Goal: Task Accomplishment & Management: Use online tool/utility

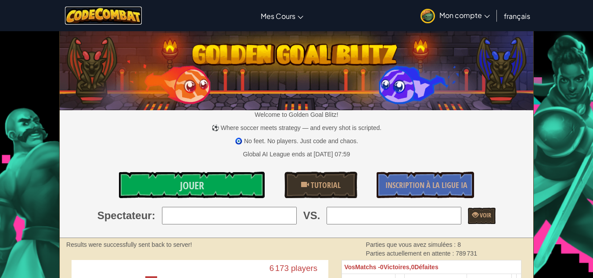
click at [120, 17] on img at bounding box center [103, 16] width 77 height 18
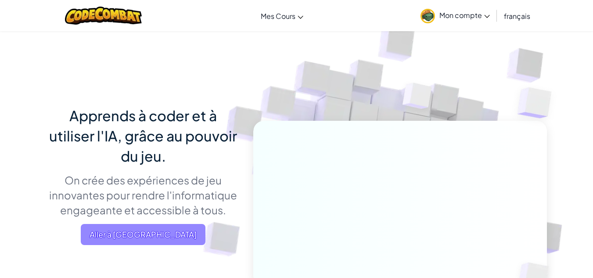
click at [161, 226] on span "Aller à Mes Cours" at bounding box center [143, 234] width 125 height 21
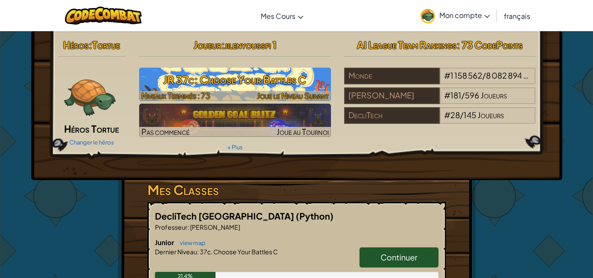
click at [196, 76] on h3 "JR 37c: Choose Your Battles C" at bounding box center [235, 80] width 192 height 20
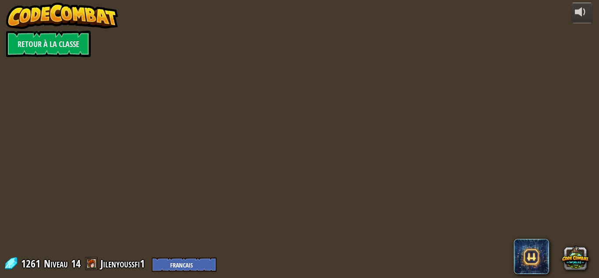
select select "fr"
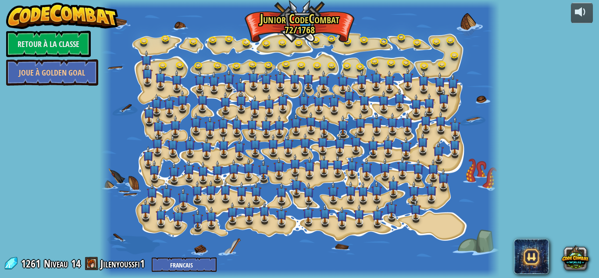
select select "fr"
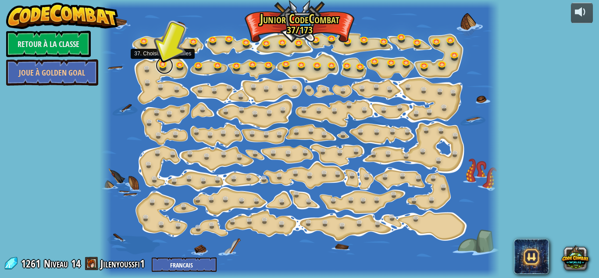
click at [164, 64] on link at bounding box center [165, 66] width 18 height 18
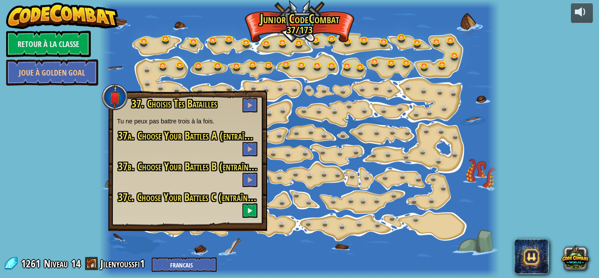
click at [241, 206] on h3 "37c. Choose Your Battles C (entraînement)" at bounding box center [187, 204] width 141 height 26
click at [253, 207] on button at bounding box center [250, 210] width 15 height 14
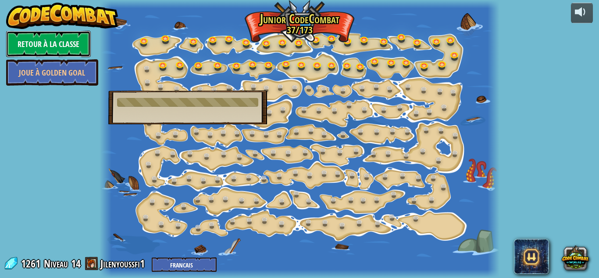
click at [48, 42] on link "Retour à la Classe" at bounding box center [48, 44] width 85 height 26
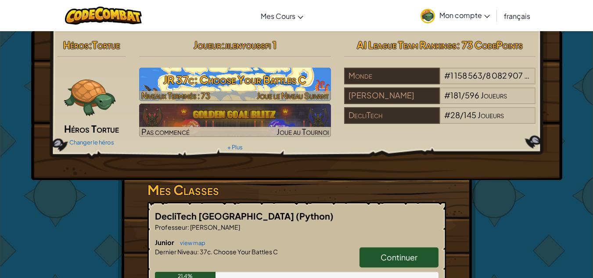
click at [226, 74] on h3 "JR 37c: Choose Your Battles C" at bounding box center [235, 80] width 192 height 20
select select "fr"
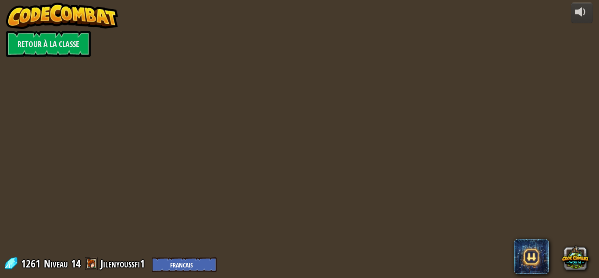
select select "fr"
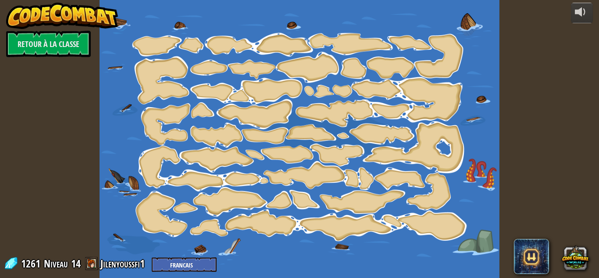
select select "fr"
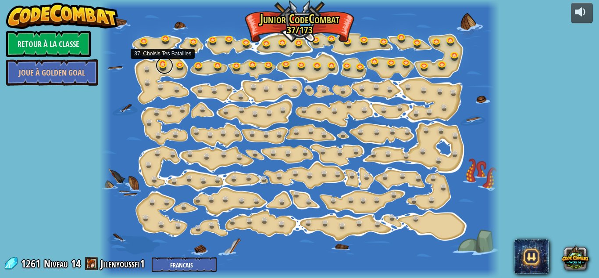
click at [163, 66] on link at bounding box center [165, 66] width 18 height 18
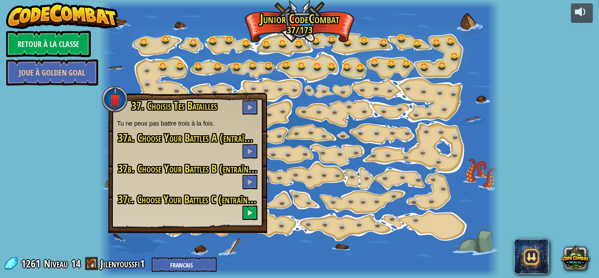
click at [183, 201] on span "37c. Choose Your Battles C (entraînement)" at bounding box center [194, 199] width 153 height 15
click at [150, 201] on span "37c. Choose Your Battles C (entraînement)" at bounding box center [194, 199] width 153 height 15
click at [232, 151] on h3 "37a. Choose Your Battles A (entraînement)" at bounding box center [187, 145] width 141 height 26
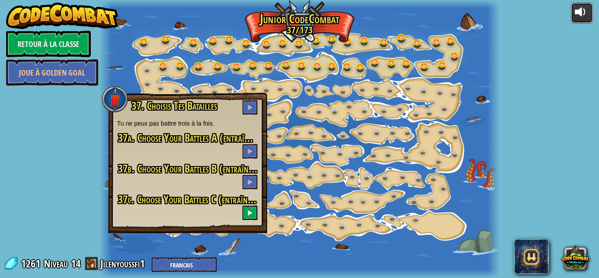
click at [584, 14] on div at bounding box center [582, 12] width 14 height 14
click at [582, 19] on div at bounding box center [582, 12] width 14 height 14
click at [0, 0] on div at bounding box center [0, 0] width 0 height 0
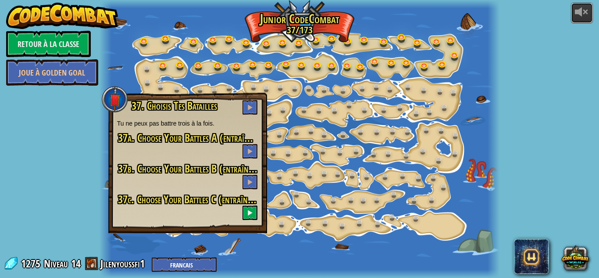
click at [582, 19] on div at bounding box center [582, 12] width 14 height 14
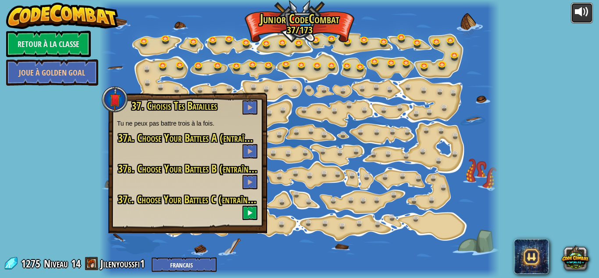
click at [582, 19] on div at bounding box center [582, 12] width 14 height 14
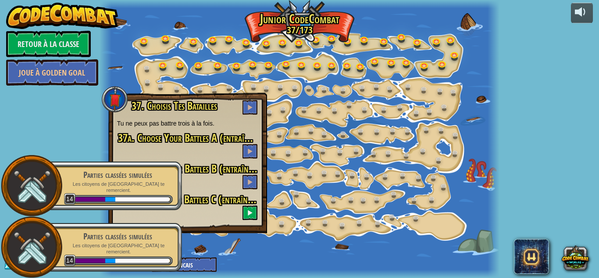
click at [18, 131] on div "powered by Retour à la Classe Joue à Golden Goal 15. Changement d'étape Change …" at bounding box center [299, 139] width 599 height 278
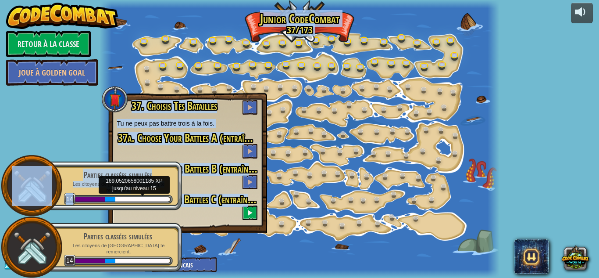
drag, startPoint x: 18, startPoint y: 131, endPoint x: 119, endPoint y: 197, distance: 121.7
click at [119, 0] on body "powered by Retour à la Classe Joue à Golden Goal 15. Changement d'étape Change …" at bounding box center [299, 0] width 599 height 0
click at [119, 197] on div at bounding box center [142, 199] width 54 height 4
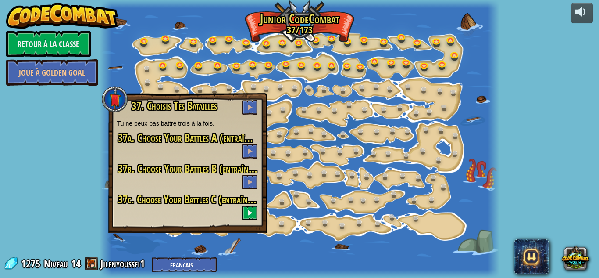
click at [51, 271] on div "1275 Niveau 14 Jilenyoussfi1 English (US) English (UK) 简体中文 繁體中文 русский españo…" at bounding box center [110, 263] width 213 height 15
click at [193, 198] on span "37c. Choose Your Battles C (entraînement)" at bounding box center [194, 199] width 153 height 15
click at [248, 212] on span at bounding box center [250, 212] width 6 height 6
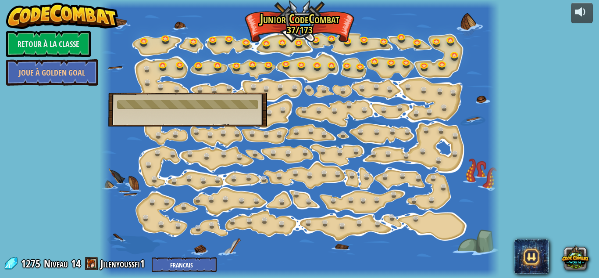
click at [248, 212] on div at bounding box center [300, 139] width 400 height 278
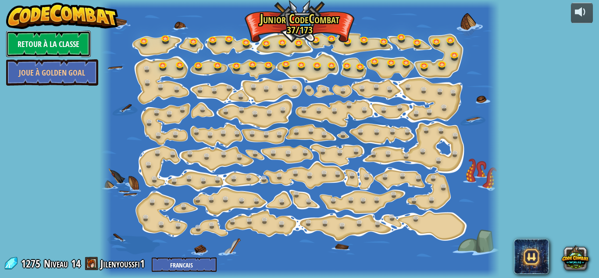
click at [40, 40] on link "Retour à la Classe" at bounding box center [48, 44] width 85 height 26
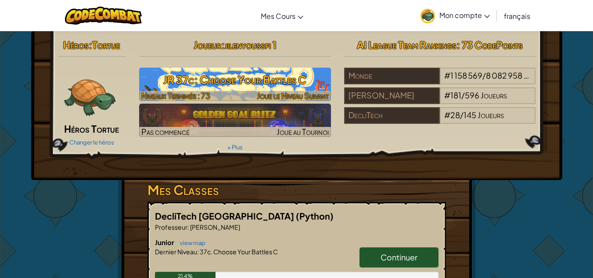
click at [208, 76] on h3 "JR 37c: Choose Your Battles C" at bounding box center [235, 80] width 192 height 20
select select "fr"
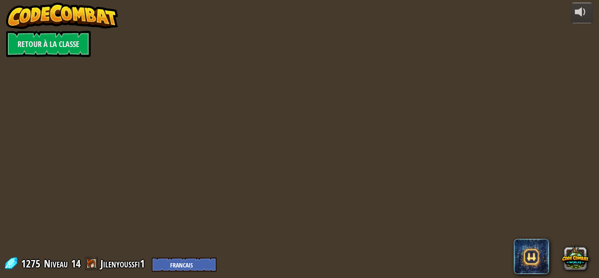
select select "fr"
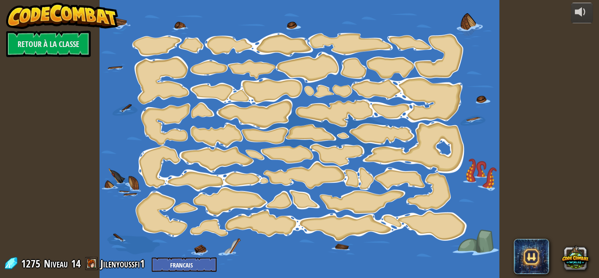
select select "fr"
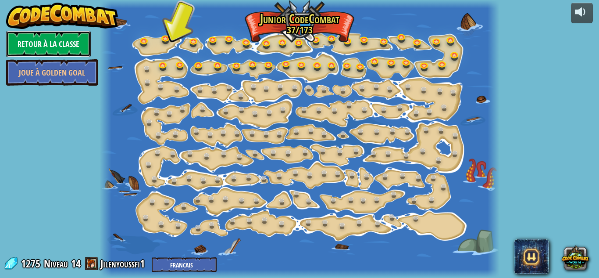
click at [52, 31] on link "Retour à la Classe" at bounding box center [48, 44] width 85 height 26
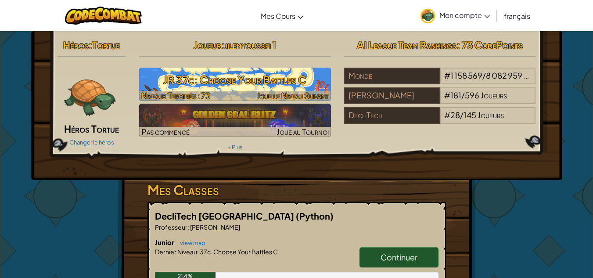
click at [198, 82] on h3 "JR 37c: Choose Your Battles C" at bounding box center [235, 80] width 192 height 20
select select "fr"
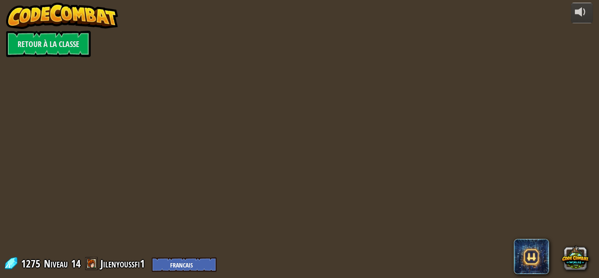
select select "fr"
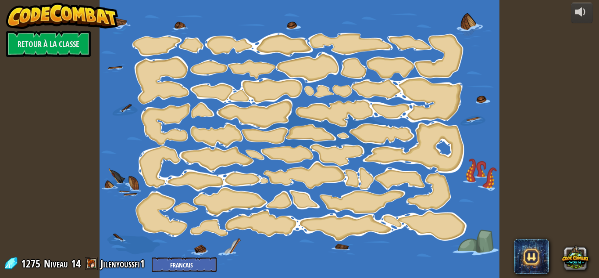
select select "fr"
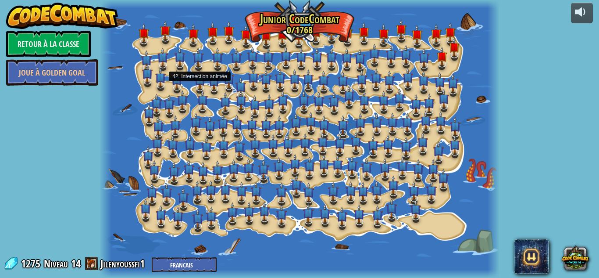
select select "fr"
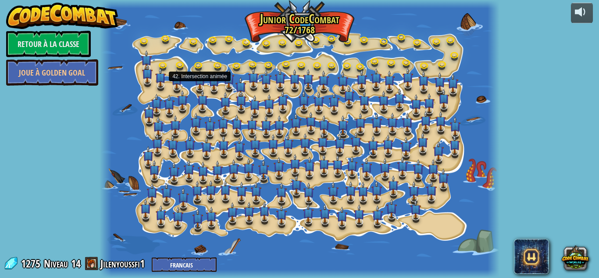
select select "fr"
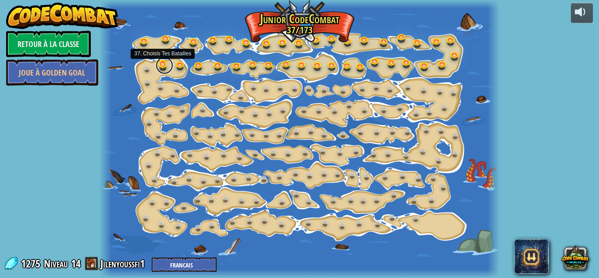
click at [161, 65] on link at bounding box center [165, 66] width 18 height 18
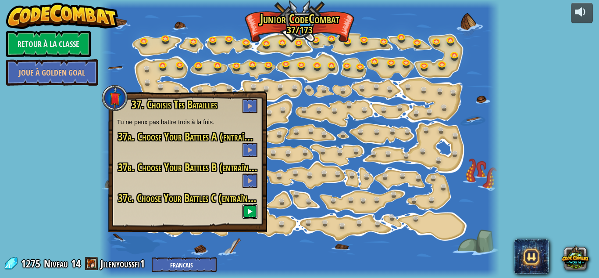
click at [247, 209] on button at bounding box center [250, 211] width 15 height 14
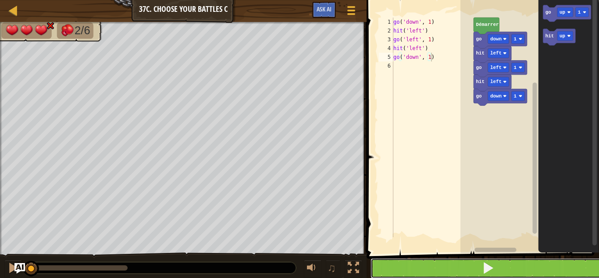
click at [456, 265] on button at bounding box center [488, 268] width 235 height 20
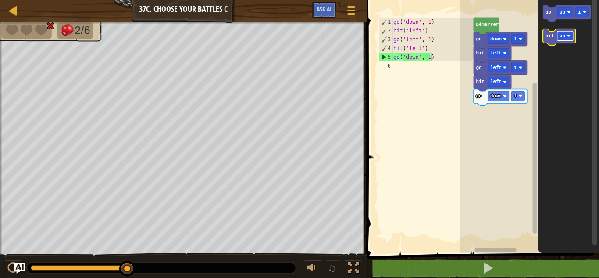
click at [567, 37] on rect "Espace de travail de Blocky" at bounding box center [565, 36] width 16 height 10
click at [551, 40] on icon "Espace de travail de Blocky" at bounding box center [562, 37] width 38 height 17
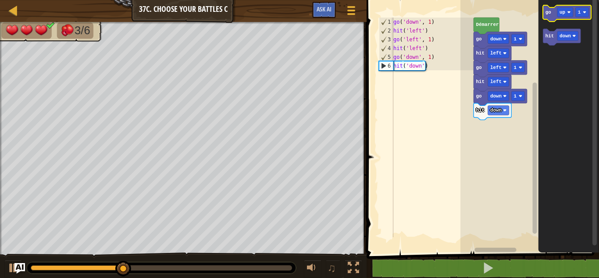
click at [557, 16] on icon "Espace de travail de Blocky" at bounding box center [567, 13] width 48 height 17
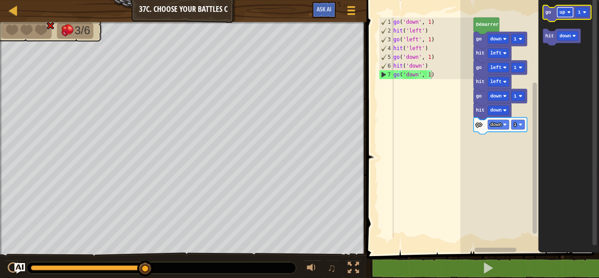
click at [571, 10] on rect "Espace de travail de Blocky" at bounding box center [565, 12] width 16 height 10
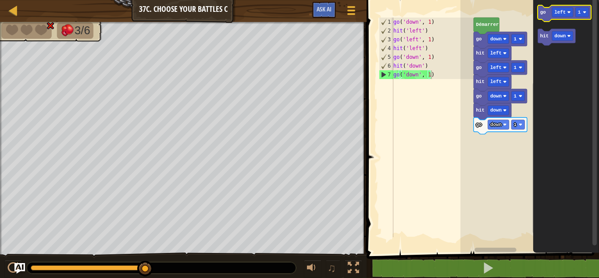
click at [544, 9] on icon "Espace de travail de Blocky" at bounding box center [565, 13] width 54 height 17
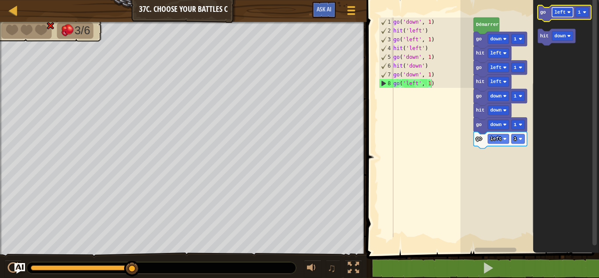
click at [566, 11] on rect "Espace de travail de Blocky" at bounding box center [562, 12] width 21 height 10
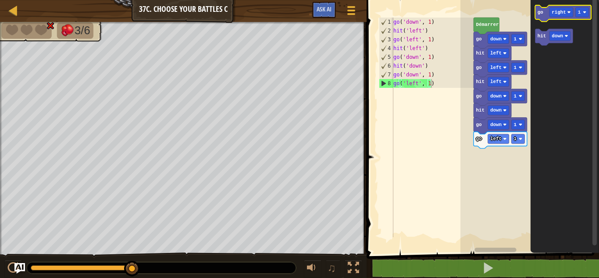
click at [544, 11] on icon "Espace de travail de Blocky" at bounding box center [563, 13] width 56 height 17
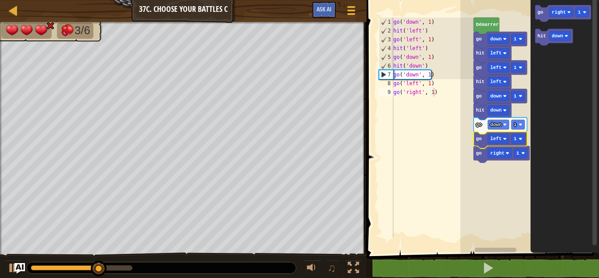
click at [483, 140] on icon "Espace de travail de Blocky" at bounding box center [501, 140] width 54 height 17
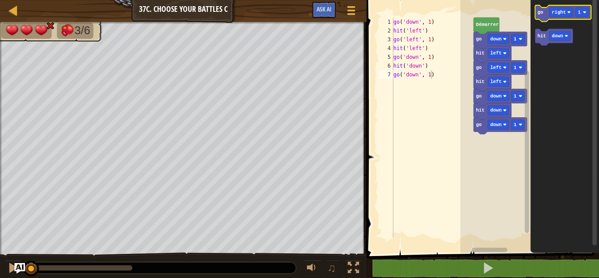
click at [540, 12] on text "go" at bounding box center [541, 12] width 6 height 5
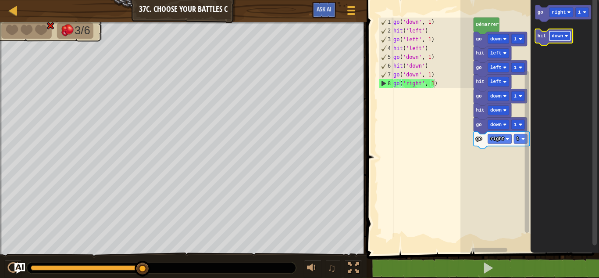
click at [558, 34] on text "down" at bounding box center [557, 35] width 11 height 5
click at [543, 36] on text "hit" at bounding box center [542, 35] width 9 height 5
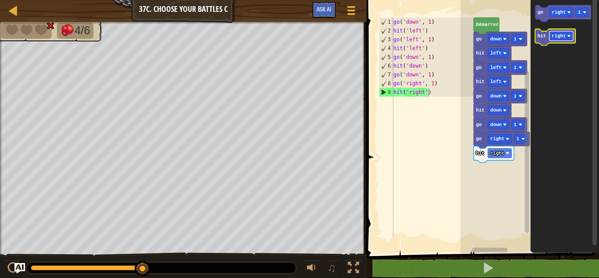
click at [554, 35] on text "right" at bounding box center [559, 35] width 14 height 5
click at [540, 33] on text "hit" at bounding box center [542, 35] width 9 height 5
click at [543, 33] on text "hit" at bounding box center [542, 35] width 9 height 5
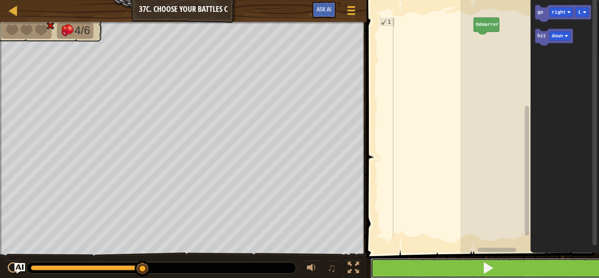
click at [419, 272] on button at bounding box center [488, 268] width 235 height 20
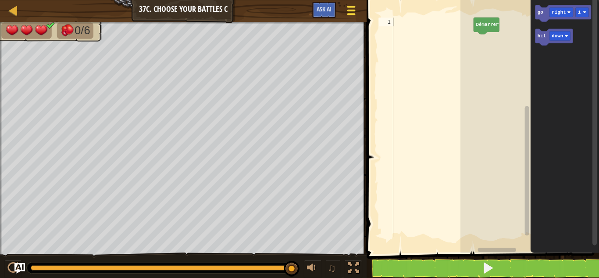
click at [354, 15] on div at bounding box center [351, 10] width 12 height 13
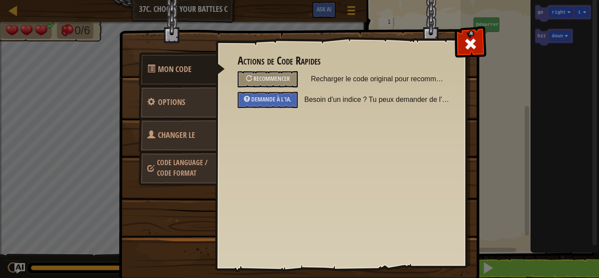
click at [177, 137] on span "Changer le héros" at bounding box center [171, 145] width 48 height 33
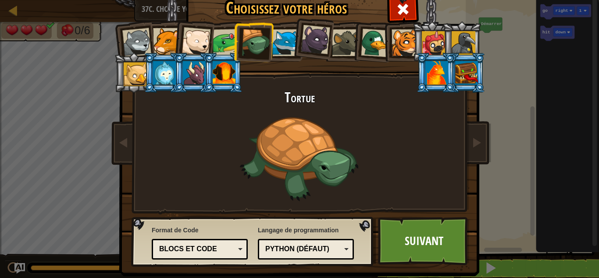
click at [191, 72] on div at bounding box center [194, 73] width 23 height 24
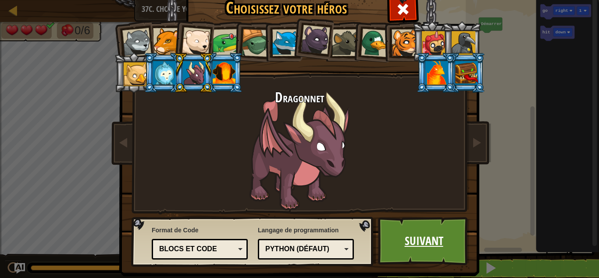
click at [419, 238] on link "Suivant" at bounding box center [424, 241] width 92 height 48
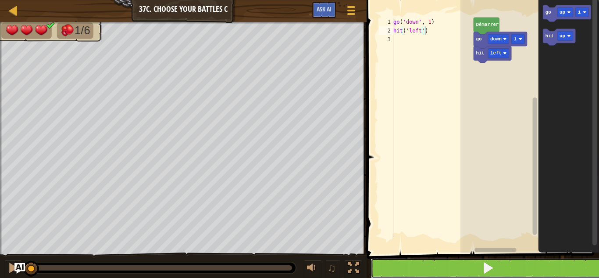
click at [431, 267] on button at bounding box center [488, 268] width 235 height 20
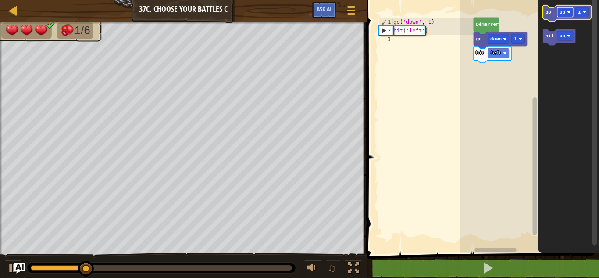
click at [562, 11] on text "up" at bounding box center [563, 12] width 6 height 5
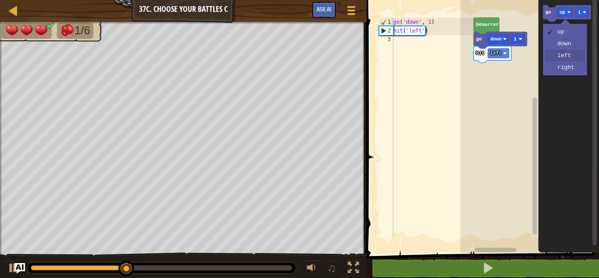
drag, startPoint x: 565, startPoint y: 55, endPoint x: 561, endPoint y: 52, distance: 4.7
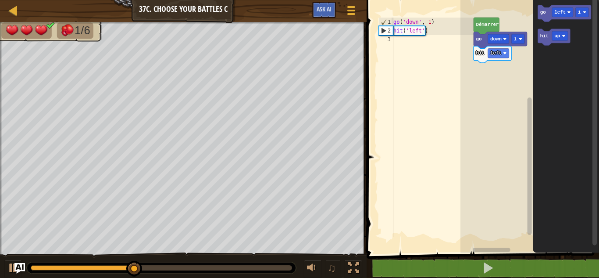
click at [561, 52] on icon "Espace de travail de Blocky" at bounding box center [566, 125] width 66 height 258
click at [543, 12] on text "go" at bounding box center [543, 12] width 6 height 5
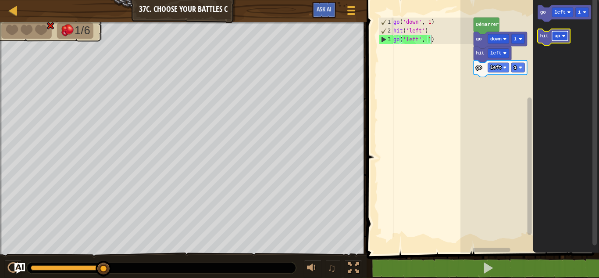
click at [558, 35] on text "up" at bounding box center [558, 35] width 6 height 5
click at [545, 33] on text "hit" at bounding box center [544, 35] width 9 height 5
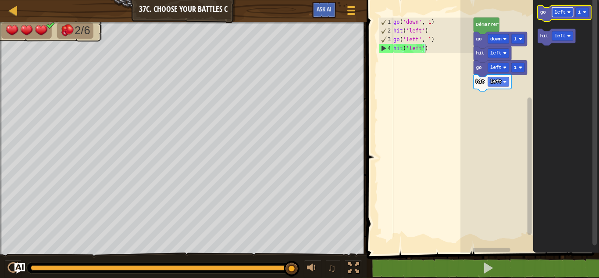
click at [559, 14] on text "left" at bounding box center [560, 12] width 11 height 5
click at [561, 43] on icon "Espace de travail de Blocky" at bounding box center [557, 37] width 38 height 17
click at [545, 12] on text "go" at bounding box center [543, 12] width 6 height 5
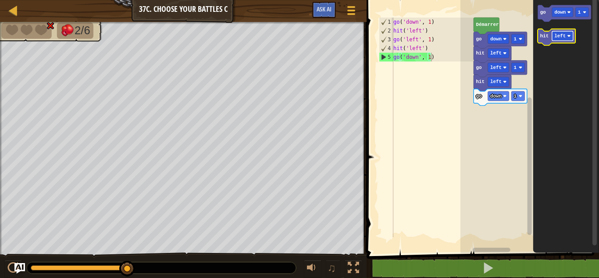
click at [559, 34] on text "left" at bounding box center [560, 35] width 11 height 5
click at [543, 38] on text "hit" at bounding box center [544, 35] width 9 height 5
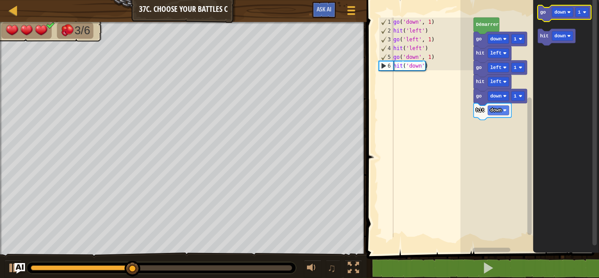
click at [549, 8] on icon "Espace de travail de Blocky" at bounding box center [565, 13] width 54 height 17
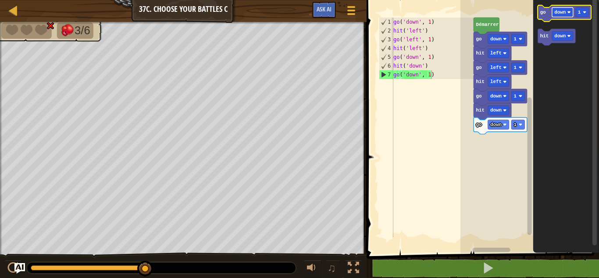
click at [562, 12] on text "down" at bounding box center [560, 12] width 11 height 5
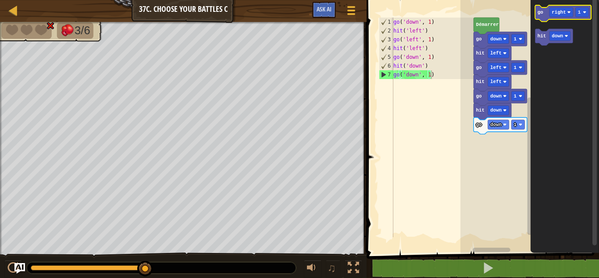
click at [541, 8] on icon "Espace de travail de Blocky" at bounding box center [563, 13] width 56 height 17
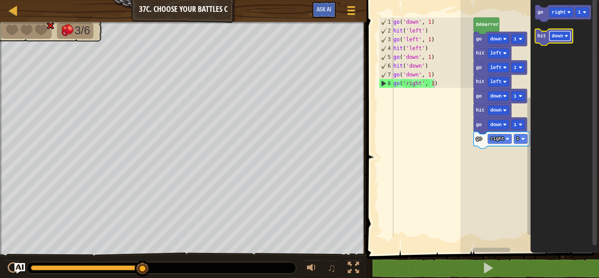
click at [558, 34] on text "down" at bounding box center [557, 35] width 11 height 5
click at [543, 34] on text "hit" at bounding box center [542, 35] width 9 height 5
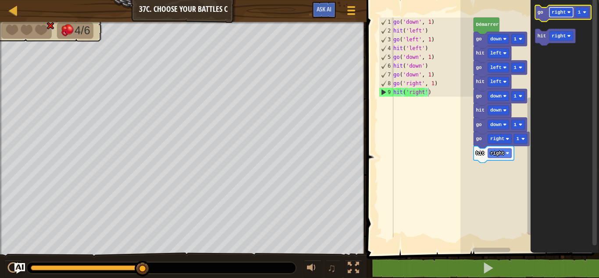
click at [555, 11] on text "right" at bounding box center [559, 12] width 14 height 5
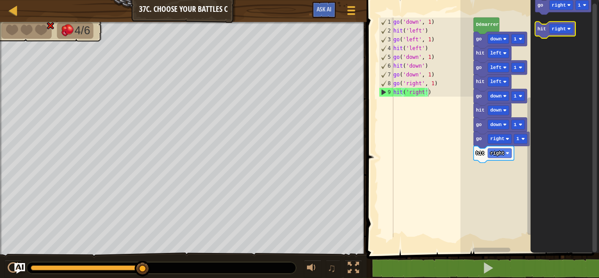
click at [557, 26] on icon "go right 1 hit right" at bounding box center [564, 125] width 68 height 258
click at [557, 26] on text "right" at bounding box center [559, 28] width 14 height 5
click at [541, 31] on text "hit" at bounding box center [542, 28] width 9 height 5
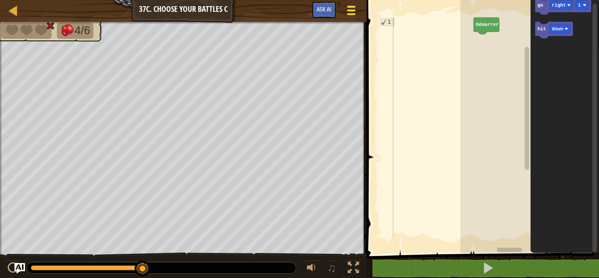
click at [353, 6] on span at bounding box center [351, 7] width 8 height 2
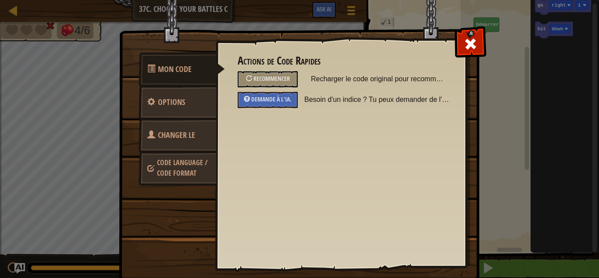
click at [147, 130] on span at bounding box center [151, 134] width 8 height 8
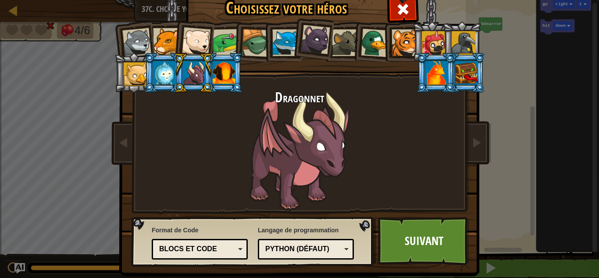
click at [437, 74] on div at bounding box center [437, 73] width 23 height 24
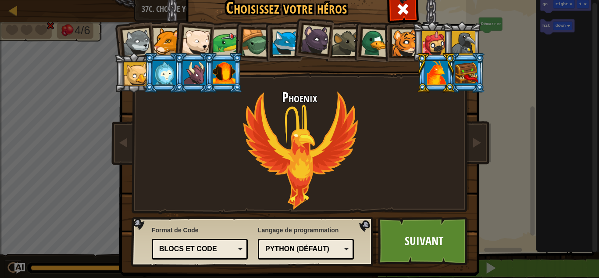
click at [369, 36] on div at bounding box center [375, 43] width 29 height 29
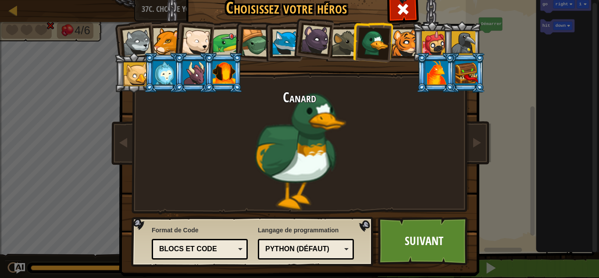
click at [346, 39] on div at bounding box center [345, 42] width 27 height 27
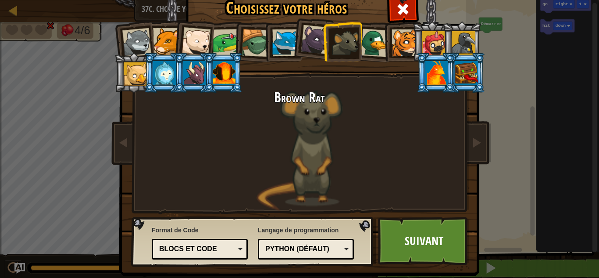
click at [310, 30] on div at bounding box center [315, 39] width 29 height 29
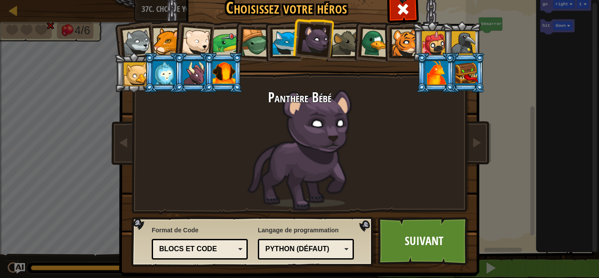
drag, startPoint x: 156, startPoint y: 71, endPoint x: 448, endPoint y: 145, distance: 301.9
click at [448, 145] on div "Panthère Bébé" at bounding box center [299, 150] width 329 height 121
click at [158, 74] on div at bounding box center [164, 73] width 23 height 24
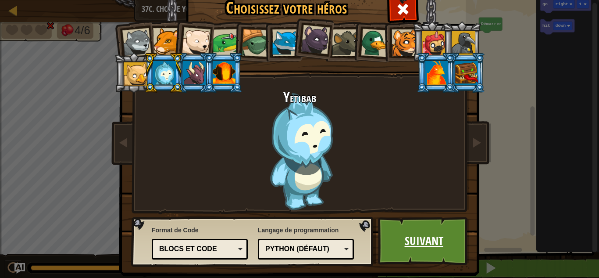
click at [431, 232] on link "Suivant" at bounding box center [424, 241] width 92 height 48
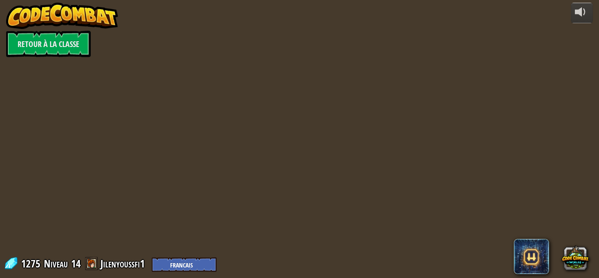
select select "fr"
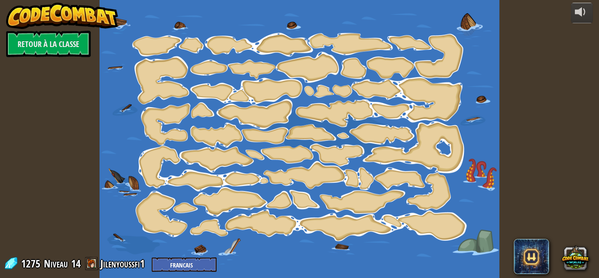
select select "fr"
click at [369, 48] on div at bounding box center [300, 139] width 400 height 278
select select "fr"
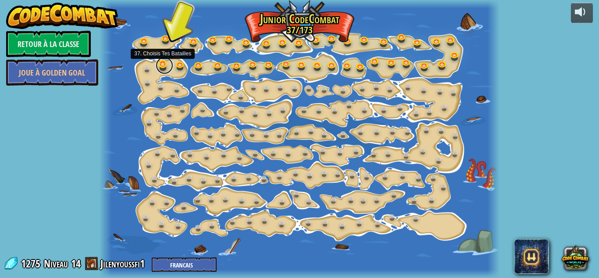
click at [161, 60] on link at bounding box center [165, 66] width 18 height 18
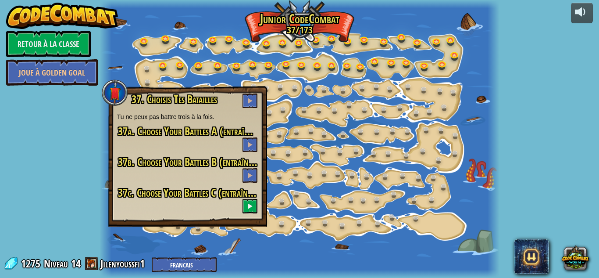
click at [246, 196] on span "37c. Choose Your Battles C (entraînement)" at bounding box center [194, 192] width 153 height 15
click at [251, 201] on button at bounding box center [250, 206] width 15 height 14
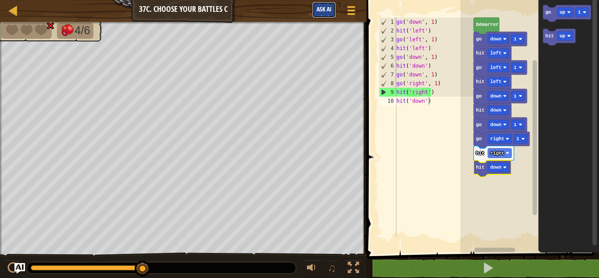
click at [319, 9] on span "Ask AI" at bounding box center [324, 9] width 15 height 8
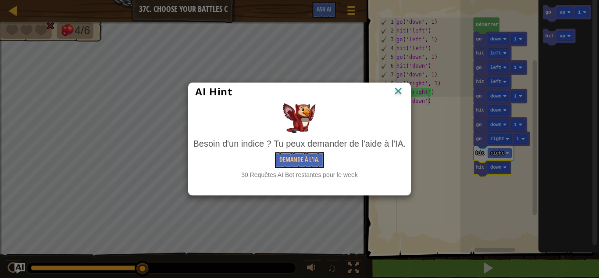
click at [395, 86] on img at bounding box center [398, 91] width 11 height 13
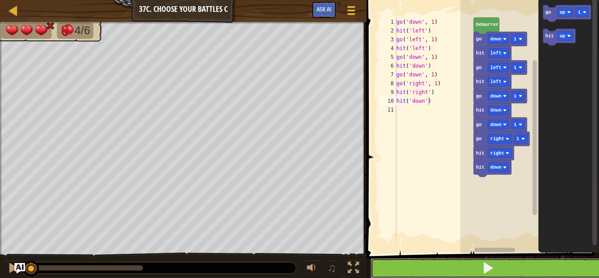
click at [414, 270] on button at bounding box center [488, 268] width 235 height 20
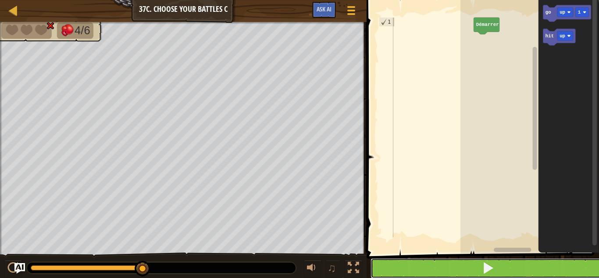
click at [546, 273] on button at bounding box center [488, 268] width 235 height 20
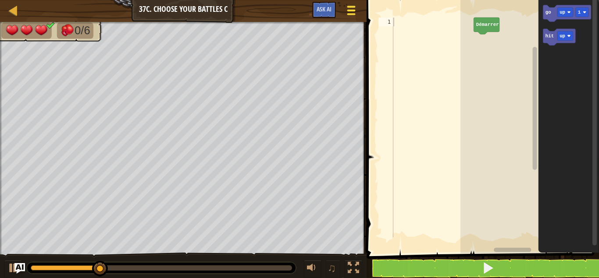
click at [349, 10] on span at bounding box center [351, 11] width 8 height 2
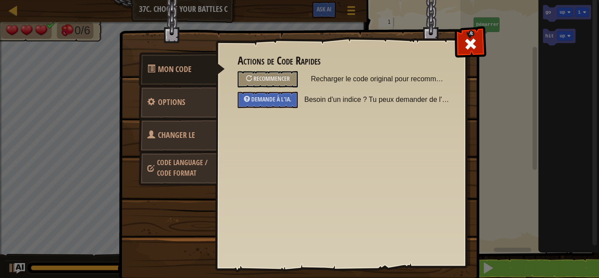
click at [201, 140] on link "Changer le héros" at bounding box center [178, 146] width 78 height 56
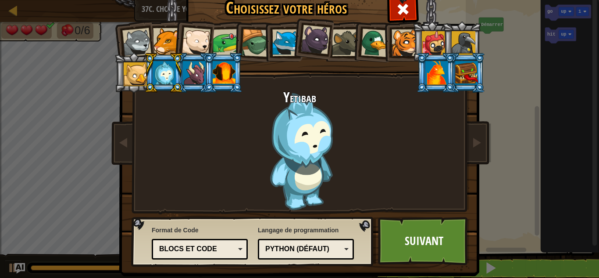
click at [192, 250] on div "Blocs et code" at bounding box center [197, 249] width 76 height 10
click at [398, 260] on link "Suivant" at bounding box center [424, 241] width 92 height 48
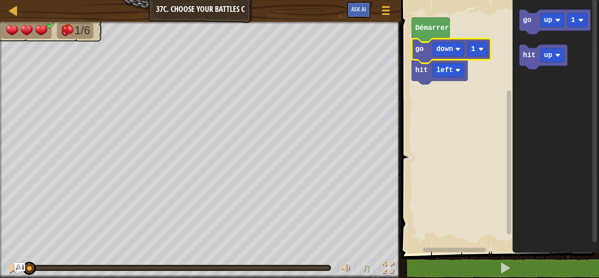
click at [420, 52] on text "go" at bounding box center [419, 49] width 8 height 8
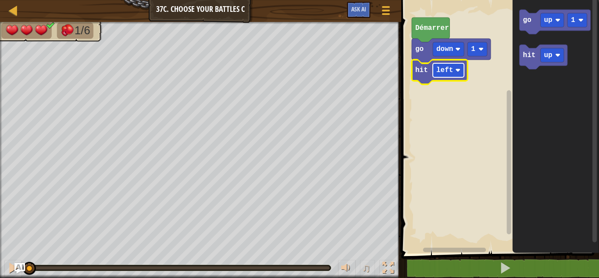
click at [450, 66] on text "left" at bounding box center [445, 70] width 17 height 8
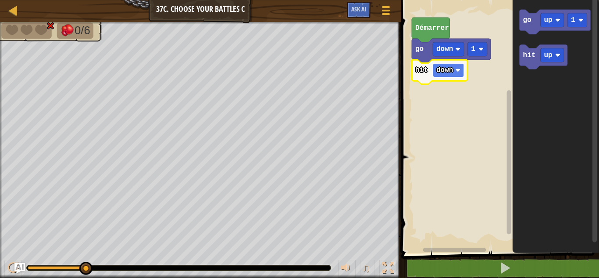
click at [448, 70] on text "down" at bounding box center [445, 70] width 17 height 8
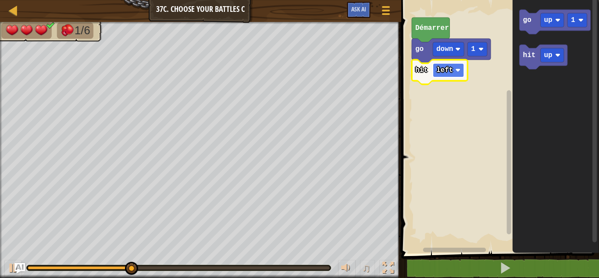
click at [449, 70] on text "left" at bounding box center [445, 70] width 17 height 8
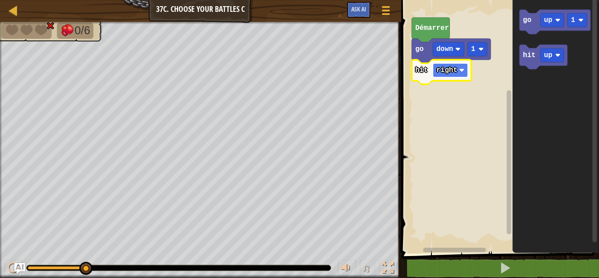
click at [449, 70] on text "right" at bounding box center [447, 70] width 21 height 8
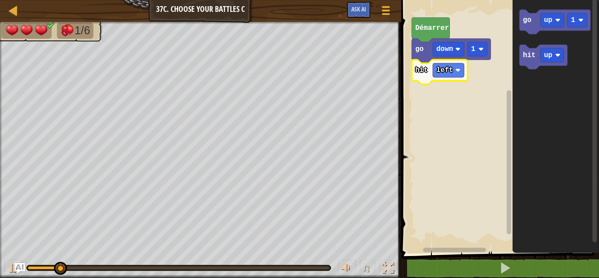
click at [451, 114] on rect "Espace de travail de Blocky" at bounding box center [499, 125] width 201 height 258
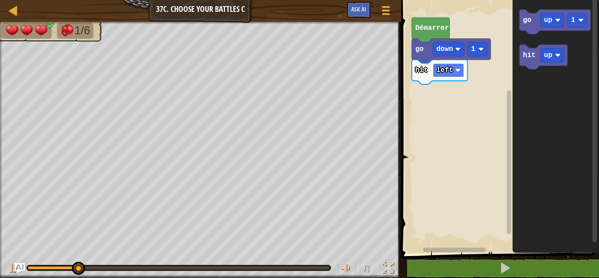
click at [447, 71] on text "left" at bounding box center [445, 70] width 17 height 8
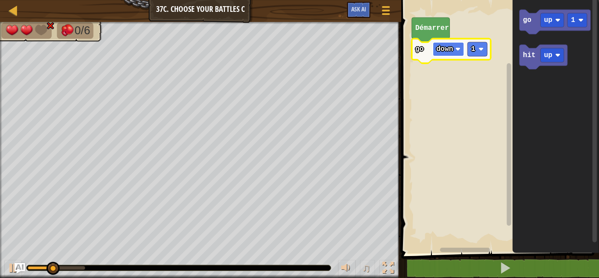
click at [448, 46] on text "down" at bounding box center [445, 49] width 17 height 8
click at [225, 11] on div "Carte Junior 37c. Choose Your Battles C Menu du jeu Ask AI" at bounding box center [200, 11] width 401 height 22
click at [454, 49] on rect "Espace de travail de Blocky" at bounding box center [448, 49] width 31 height 14
click at [525, 104] on icon "Espace de travail de Blocky" at bounding box center [555, 125] width 86 height 258
click at [423, 54] on icon "Espace de travail de Blocky" at bounding box center [451, 51] width 79 height 25
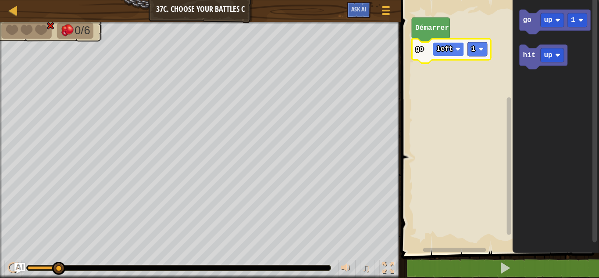
click at [448, 50] on text "left" at bounding box center [445, 49] width 17 height 8
click at [419, 50] on text "go" at bounding box center [419, 49] width 8 height 8
click at [448, 49] on text "right" at bounding box center [447, 49] width 21 height 8
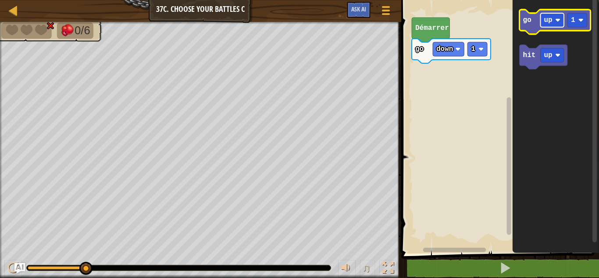
click at [551, 24] on text "up" at bounding box center [548, 20] width 8 height 8
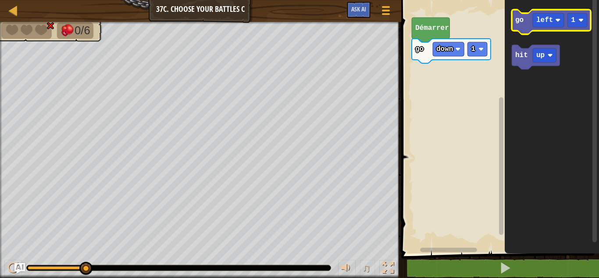
click at [518, 28] on icon "Espace de travail de Blocky" at bounding box center [551, 22] width 79 height 25
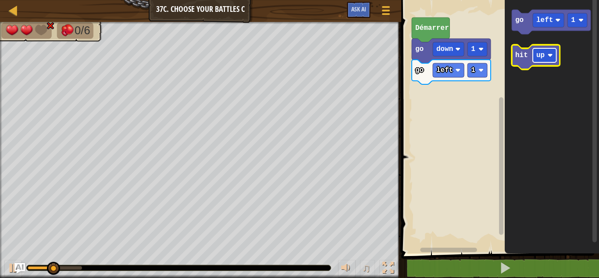
click at [546, 57] on rect "Espace de travail de Blocky" at bounding box center [545, 55] width 24 height 14
click at [522, 58] on text "hit" at bounding box center [522, 55] width 13 height 8
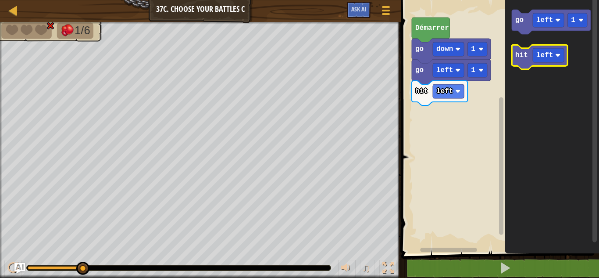
click at [522, 55] on text "hit" at bounding box center [522, 55] width 13 height 8
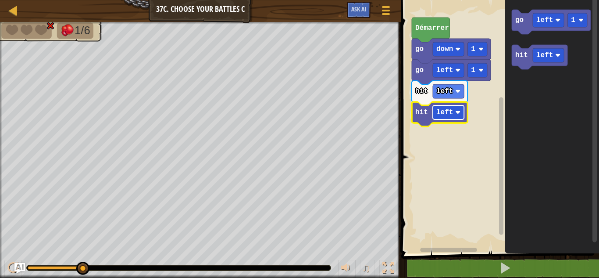
click at [443, 110] on text "left" at bounding box center [445, 112] width 17 height 8
click at [448, 110] on text "right" at bounding box center [447, 112] width 21 height 8
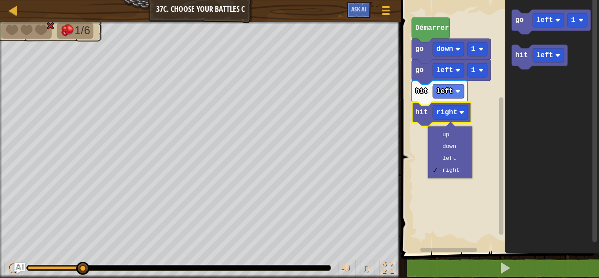
click at [444, 126] on div "up down left right" at bounding box center [450, 152] width 44 height 52
click at [382, 8] on div at bounding box center [386, 10] width 12 height 13
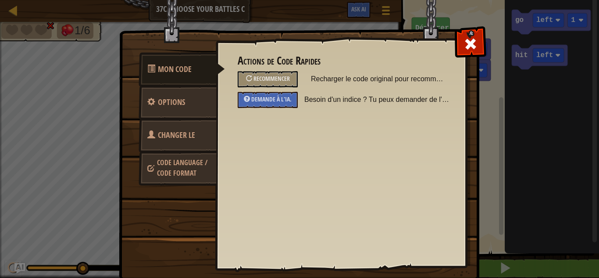
click at [165, 131] on span "Changer le héros" at bounding box center [171, 145] width 48 height 33
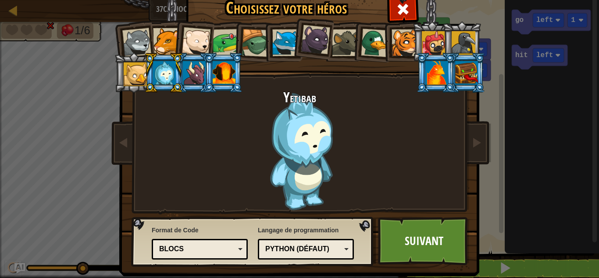
click at [201, 36] on div at bounding box center [196, 41] width 29 height 29
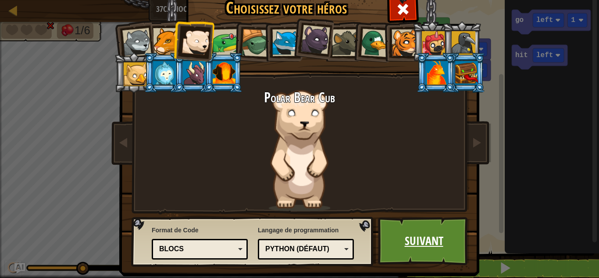
click at [444, 250] on link "Suivant" at bounding box center [424, 241] width 92 height 48
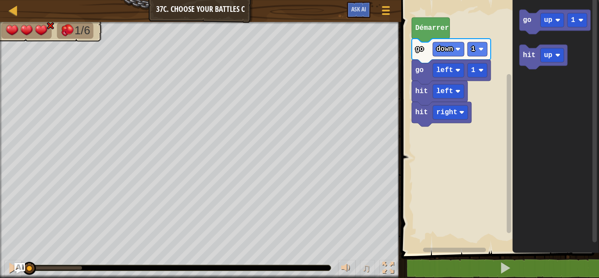
click at [472, 257] on span at bounding box center [501, 114] width 205 height 289
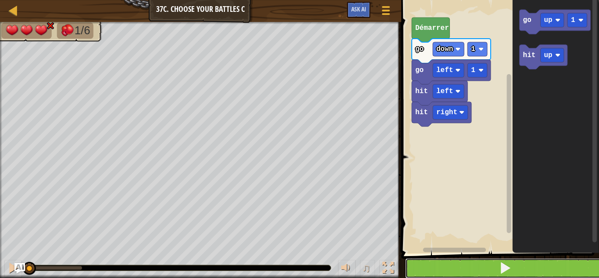
click at [483, 267] on button at bounding box center [505, 268] width 201 height 20
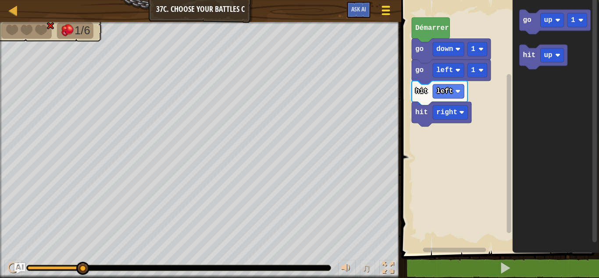
click at [390, 7] on span at bounding box center [386, 7] width 8 height 2
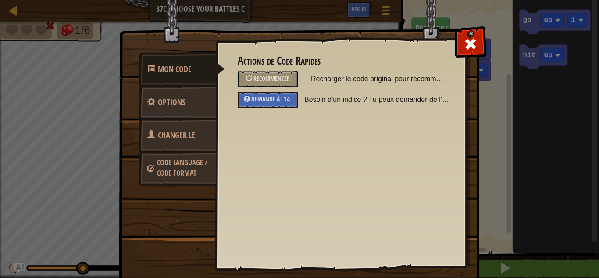
click at [163, 125] on link "Changer le héros" at bounding box center [178, 146] width 78 height 56
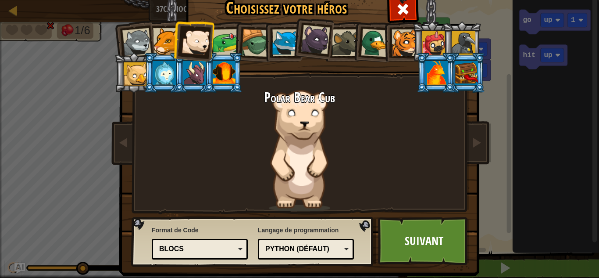
click at [334, 31] on div at bounding box center [345, 42] width 27 height 27
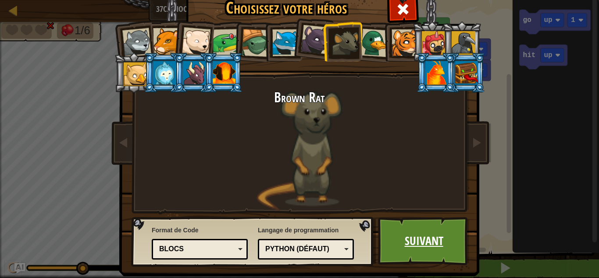
click at [394, 233] on link "Suivant" at bounding box center [424, 241] width 92 height 48
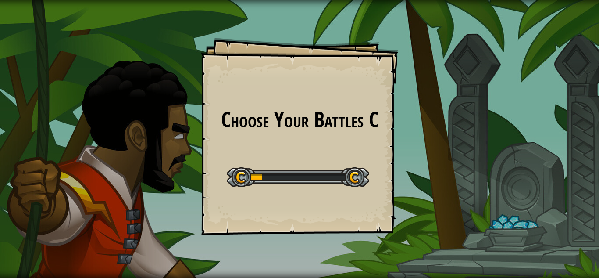
click at [396, 234] on div "Choose Your Battles C Goals Start Level Erreur de chargement du serveur Vous av…" at bounding box center [299, 136] width 197 height 197
drag, startPoint x: 394, startPoint y: 233, endPoint x: 401, endPoint y: 252, distance: 21.1
click at [401, 252] on div "Choose Your Battles C Goals Start Level Erreur de chargement du serveur Vous av…" at bounding box center [299, 139] width 599 height 278
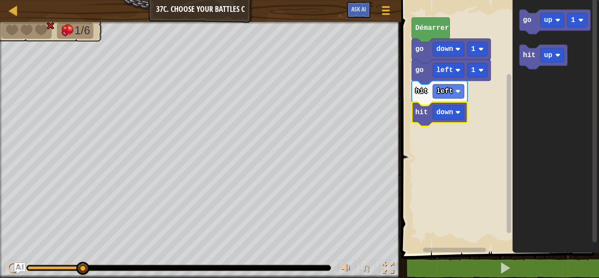
click at [384, 24] on div at bounding box center [200, 23] width 401 height 2
click at [382, 10] on span at bounding box center [386, 11] width 8 height 2
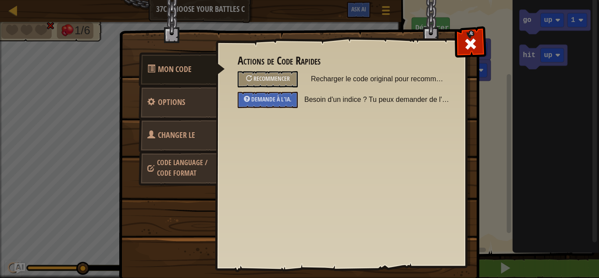
click at [170, 132] on span "Changer le héros" at bounding box center [171, 145] width 48 height 33
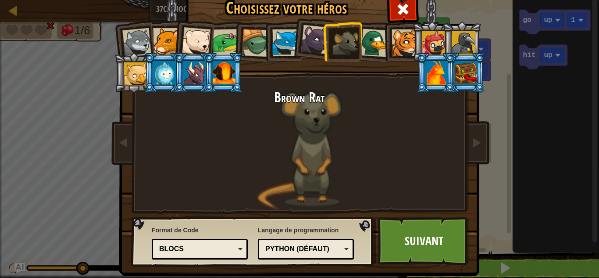
click at [222, 69] on div at bounding box center [224, 73] width 23 height 24
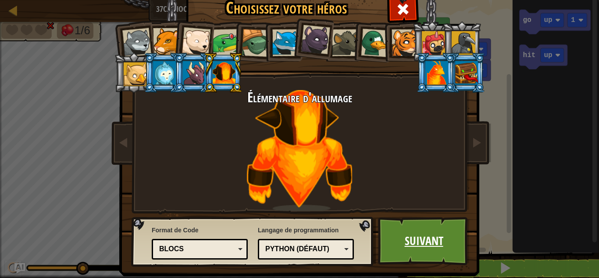
click at [410, 240] on link "Suivant" at bounding box center [424, 241] width 92 height 48
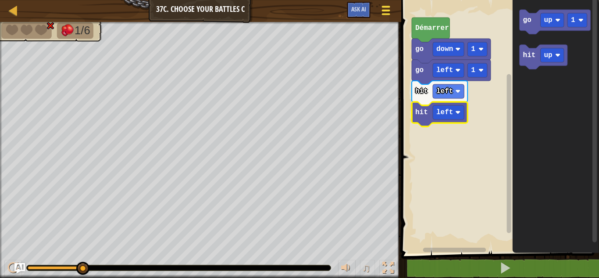
click at [384, 7] on span at bounding box center [386, 7] width 8 height 2
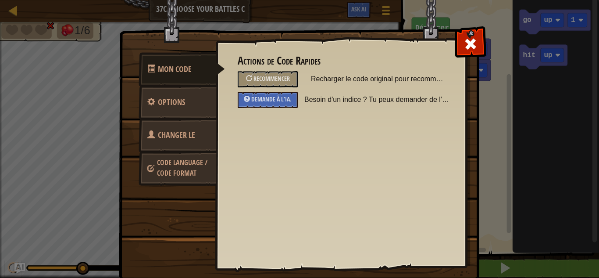
drag, startPoint x: 155, startPoint y: 168, endPoint x: 321, endPoint y: 162, distance: 165.5
click at [321, 162] on div "Actions de Code Rapides Recommencer Recharger le code original pour recommencer…" at bounding box center [341, 139] width 251 height 217
click at [158, 128] on link "Changer le héros" at bounding box center [178, 146] width 78 height 56
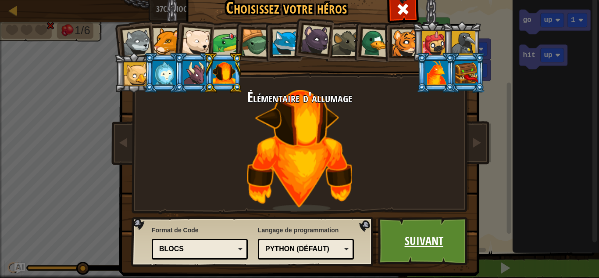
scroll to position [11, 0]
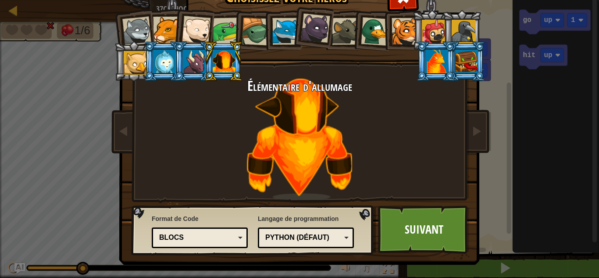
click at [440, 52] on div at bounding box center [437, 62] width 23 height 24
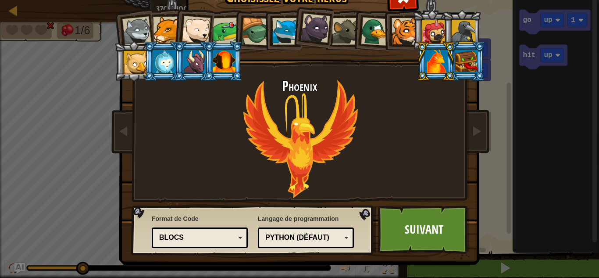
click at [575, 188] on div "Choisissez votre héros 1275 Loup Jeune Cougar Polar Bear Cub Frog Tortue Blue F…" at bounding box center [299, 139] width 599 height 278
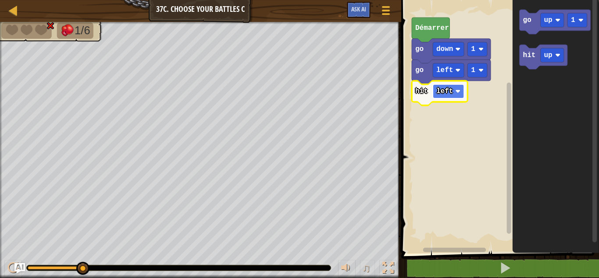
click at [445, 87] on text "left" at bounding box center [445, 91] width 17 height 8
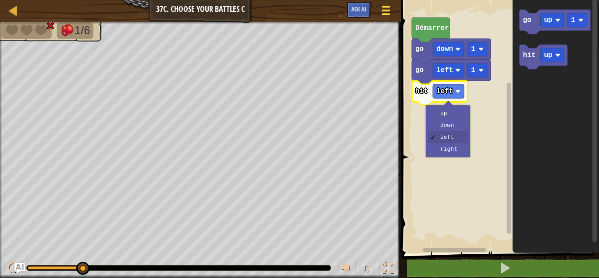
click at [388, 4] on button "Menu du jeu" at bounding box center [385, 11] width 23 height 21
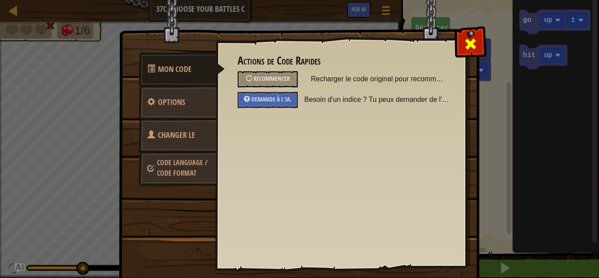
click at [464, 44] on span at bounding box center [471, 44] width 14 height 14
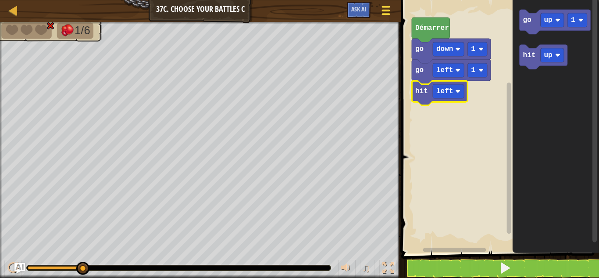
click at [394, 8] on button "Menu du jeu" at bounding box center [385, 11] width 23 height 21
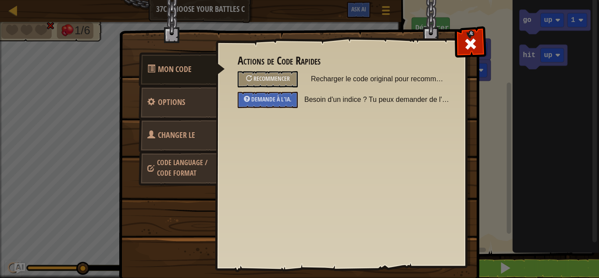
click at [152, 129] on link "Changer le héros" at bounding box center [178, 146] width 78 height 56
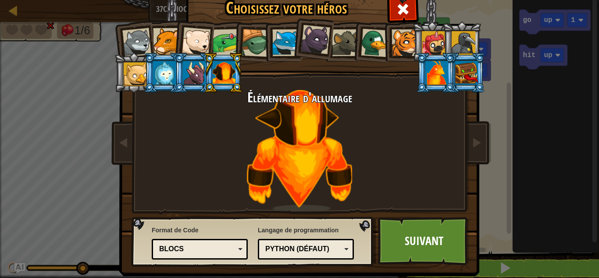
click at [401, 39] on div at bounding box center [405, 42] width 27 height 27
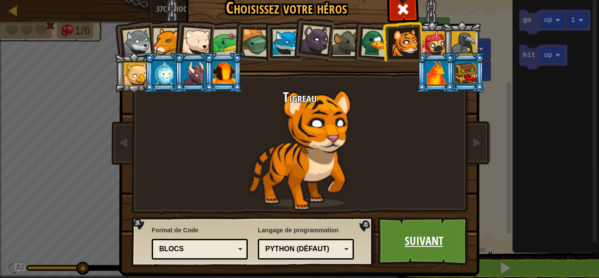
click at [438, 240] on link "Suivant" at bounding box center [424, 241] width 92 height 48
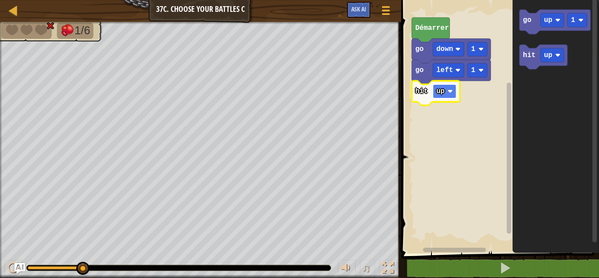
click at [442, 87] on text "up" at bounding box center [441, 91] width 8 height 8
click at [449, 89] on text "right" at bounding box center [447, 91] width 21 height 8
click at [13, 8] on div at bounding box center [13, 10] width 11 height 11
select select "fr"
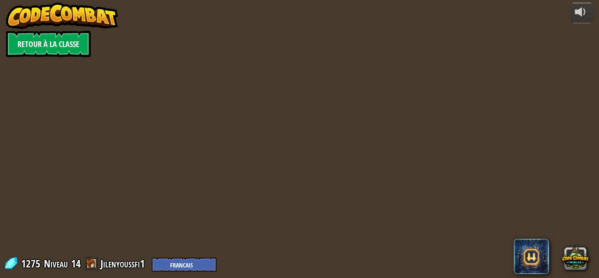
select select "fr"
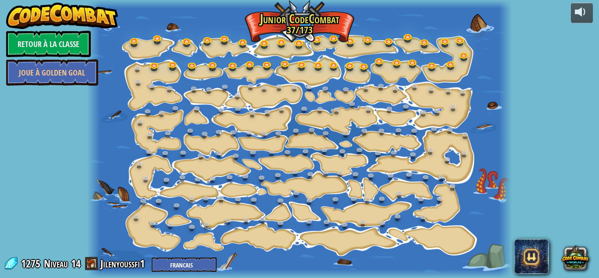
click at [54, 41] on link "Retour à la Classe" at bounding box center [48, 44] width 85 height 26
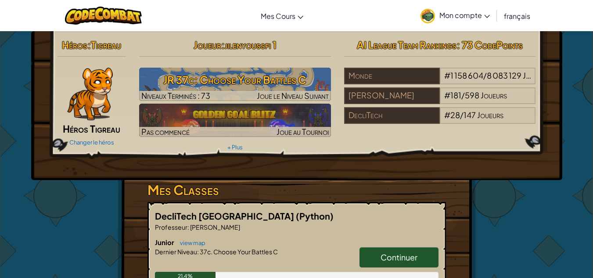
click at [223, 72] on h3 "JR 37c: Choose Your Battles C" at bounding box center [235, 80] width 192 height 20
select select "fr"
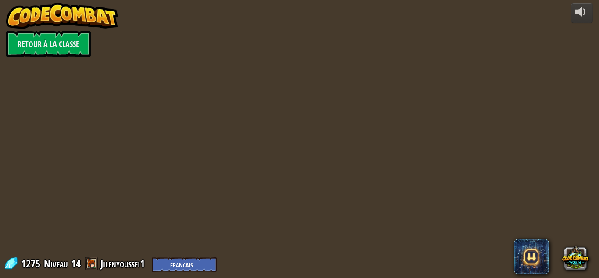
select select "fr"
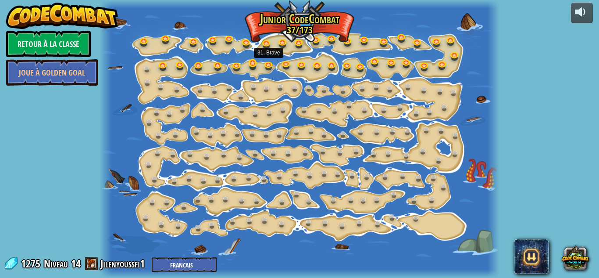
select select "fr"
click at [164, 61] on link at bounding box center [165, 66] width 18 height 18
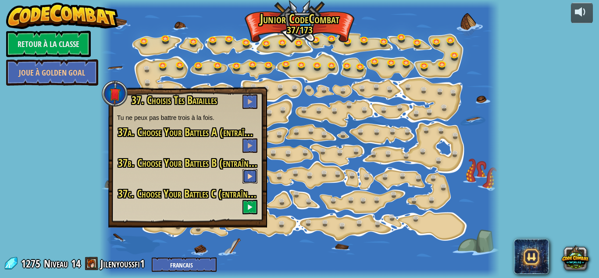
click at [252, 175] on span at bounding box center [250, 176] width 6 height 6
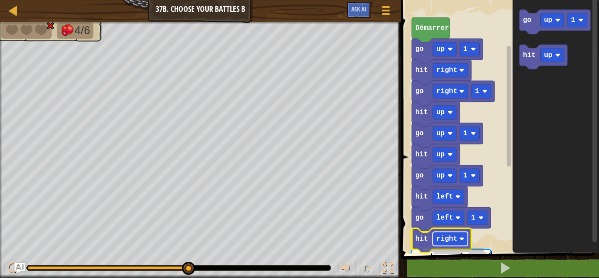
click at [452, 243] on text "right" at bounding box center [447, 239] width 21 height 8
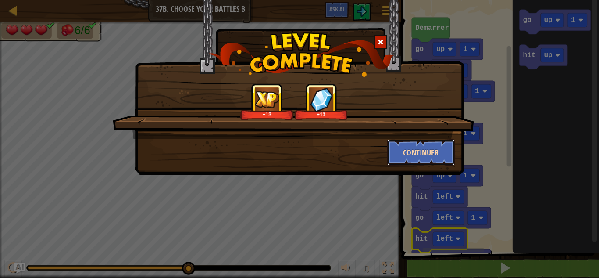
click at [423, 140] on button "Continuer" at bounding box center [421, 152] width 68 height 26
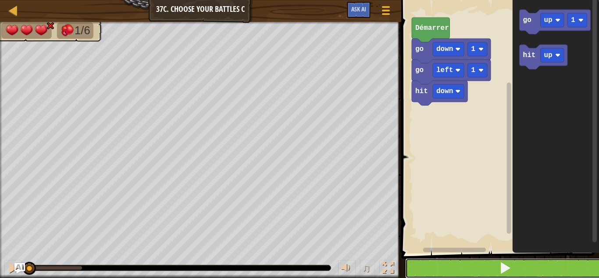
click at [469, 266] on button at bounding box center [505, 268] width 201 height 20
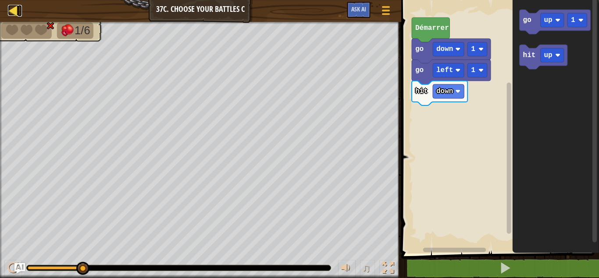
click at [10, 6] on div at bounding box center [13, 10] width 11 height 11
select select "fr"
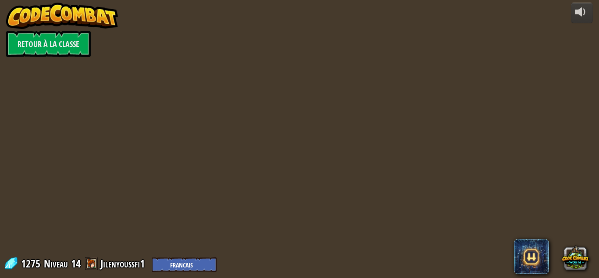
select select "fr"
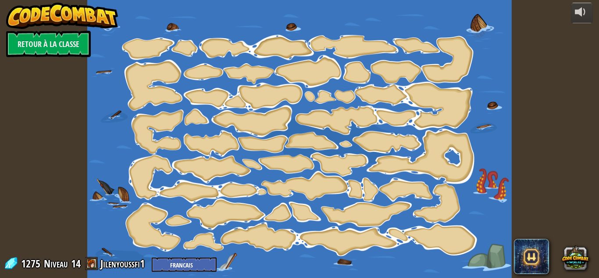
select select "fr"
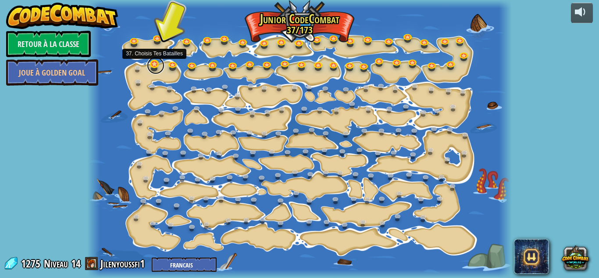
click at [152, 65] on link at bounding box center [156, 66] width 18 height 18
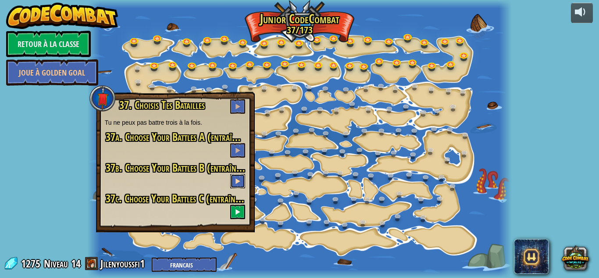
click at [235, 180] on span at bounding box center [238, 181] width 6 height 6
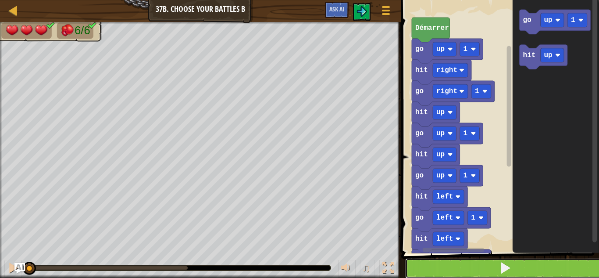
click at [484, 271] on button at bounding box center [505, 268] width 201 height 20
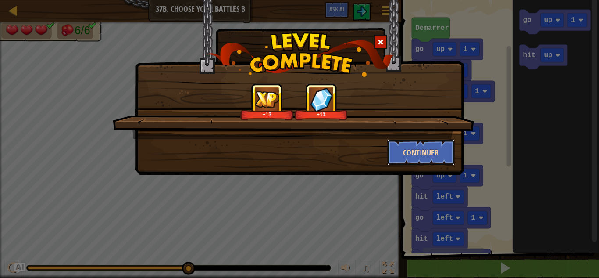
click at [434, 148] on button "Continuer" at bounding box center [421, 152] width 68 height 26
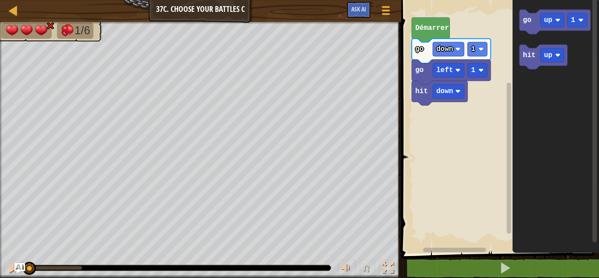
click at [12, 0] on div "Carte Junior 37c. Choose Your Battles C Menu du jeu Ask AI" at bounding box center [200, 11] width 401 height 22
click at [13, 7] on div at bounding box center [13, 10] width 11 height 11
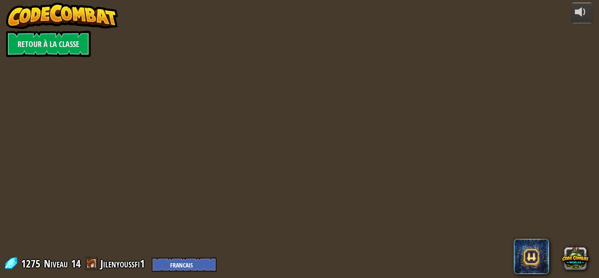
select select "fr"
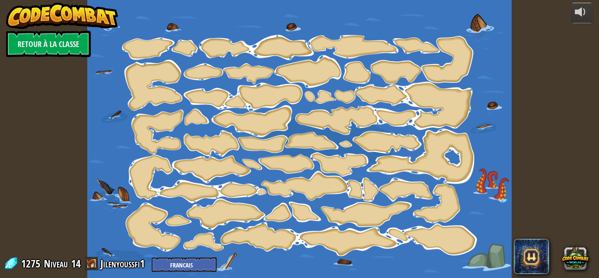
select select "fr"
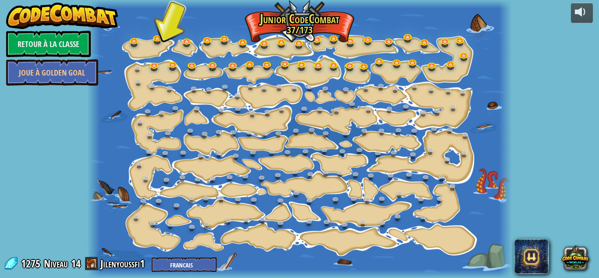
click at [153, 58] on div at bounding box center [299, 139] width 425 height 278
click at [155, 59] on div at bounding box center [299, 139] width 425 height 278
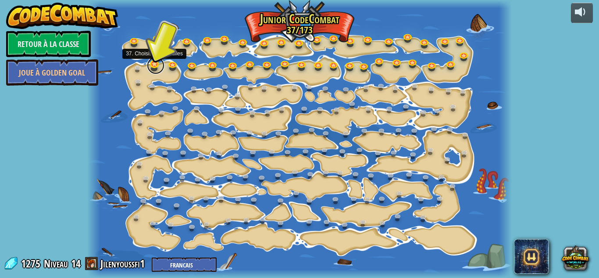
click at [152, 61] on link at bounding box center [156, 66] width 18 height 18
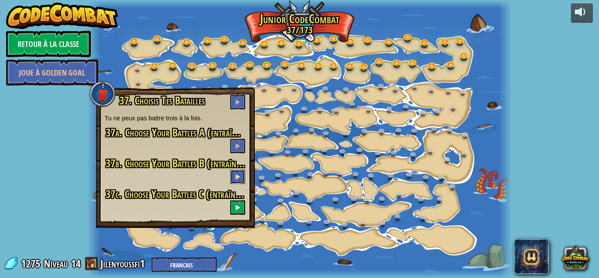
click at [237, 173] on button at bounding box center [237, 176] width 15 height 14
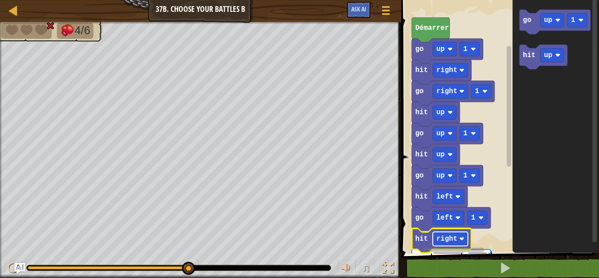
click at [443, 235] on text "right" at bounding box center [447, 239] width 21 height 8
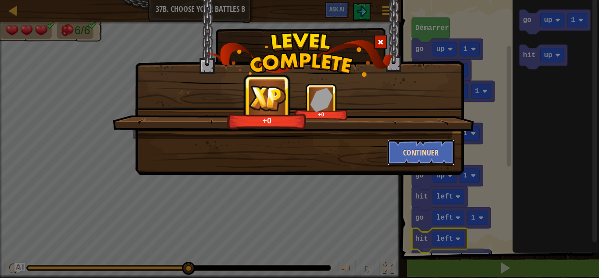
click at [418, 150] on button "Continuer" at bounding box center [421, 152] width 68 height 26
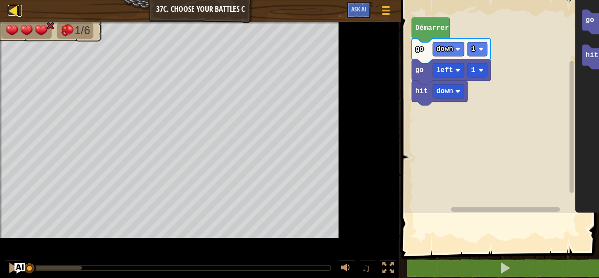
click at [14, 11] on div at bounding box center [13, 10] width 11 height 11
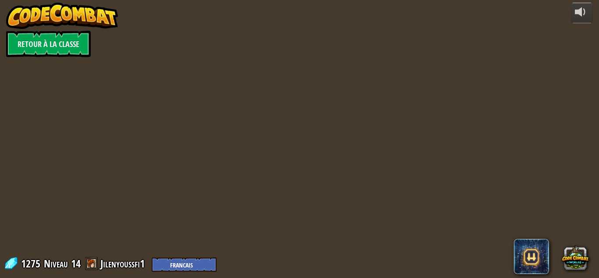
select select "fr"
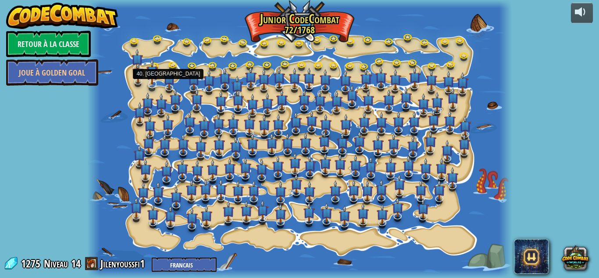
select select "fr"
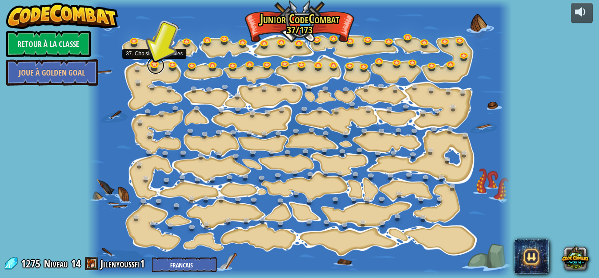
click at [154, 65] on link at bounding box center [156, 66] width 18 height 18
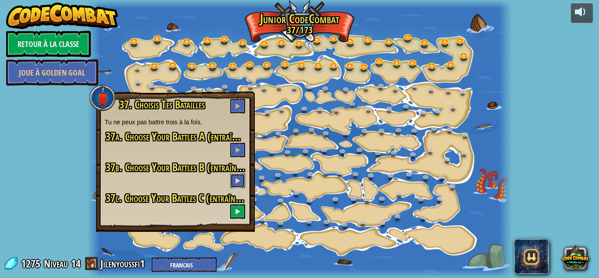
click at [239, 178] on span at bounding box center [238, 180] width 6 height 6
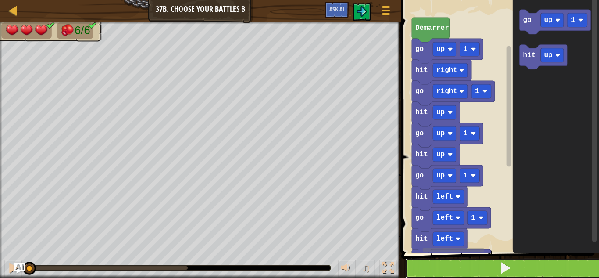
click at [446, 269] on button at bounding box center [505, 268] width 201 height 20
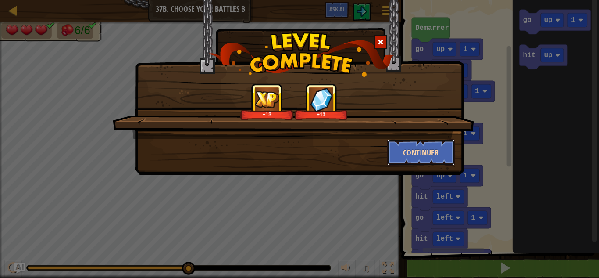
drag, startPoint x: 11, startPoint y: 6, endPoint x: 428, endPoint y: 147, distance: 440.4
click at [428, 147] on button "Continuer" at bounding box center [421, 152] width 68 height 26
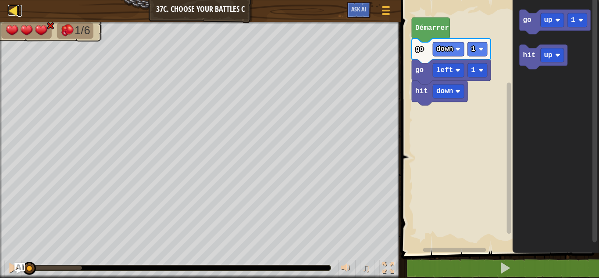
click at [9, 5] on div at bounding box center [13, 10] width 11 height 11
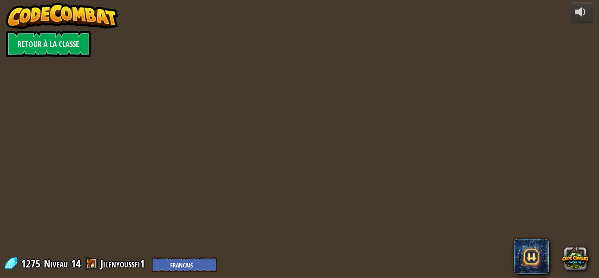
select select "fr"
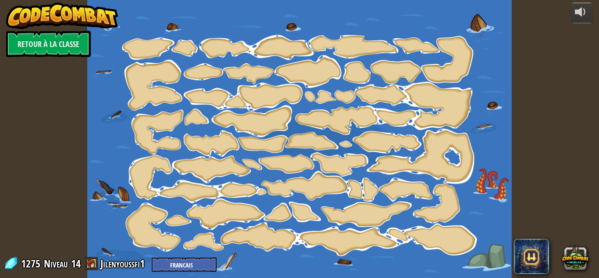
select select "fr"
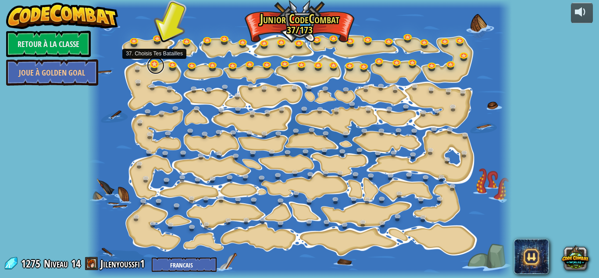
click at [152, 59] on link at bounding box center [156, 66] width 18 height 18
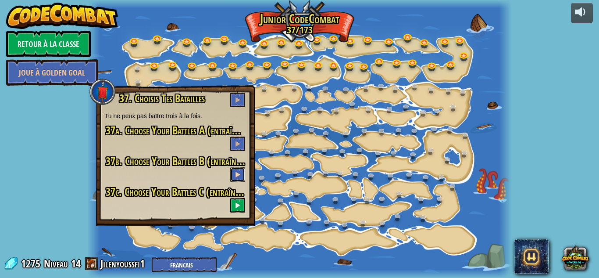
click at [238, 170] on button at bounding box center [237, 174] width 15 height 14
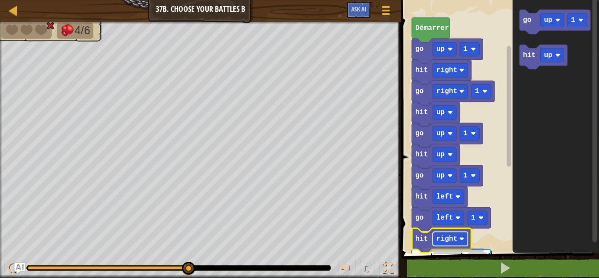
click at [455, 236] on text "right" at bounding box center [447, 239] width 21 height 8
click at [460, 237] on image "Espace de travail de Blocky" at bounding box center [461, 238] width 5 height 5
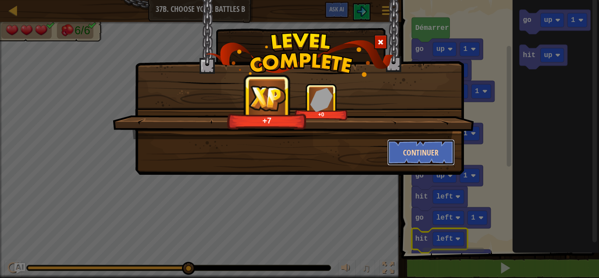
click at [415, 148] on button "Continuer" at bounding box center [421, 152] width 68 height 26
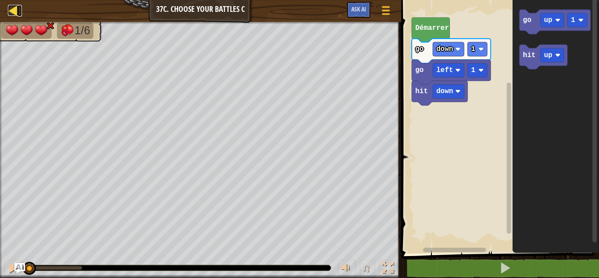
click at [17, 14] on div at bounding box center [13, 10] width 11 height 11
select select "fr"
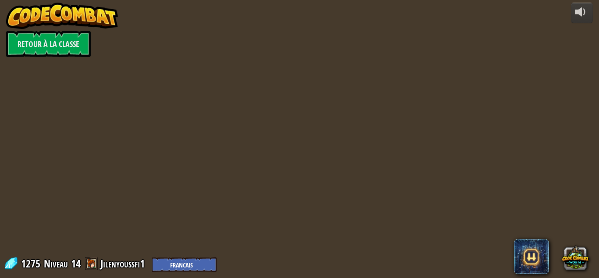
select select "fr"
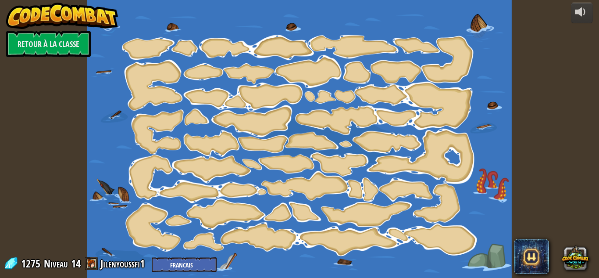
select select "fr"
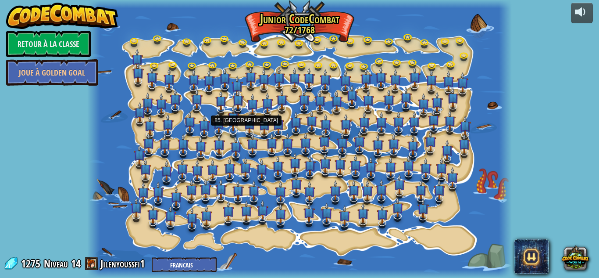
select select "fr"
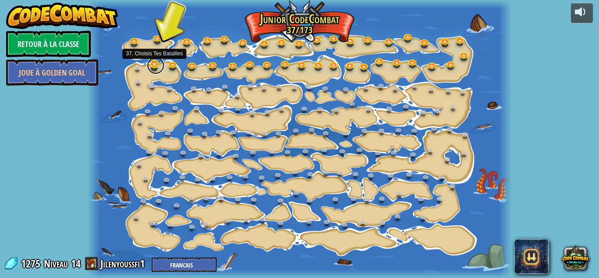
click at [153, 68] on link at bounding box center [156, 66] width 18 height 18
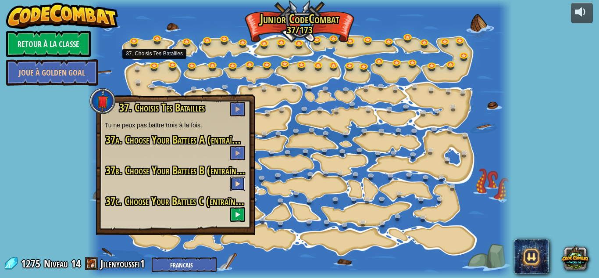
click at [236, 188] on button at bounding box center [237, 183] width 15 height 14
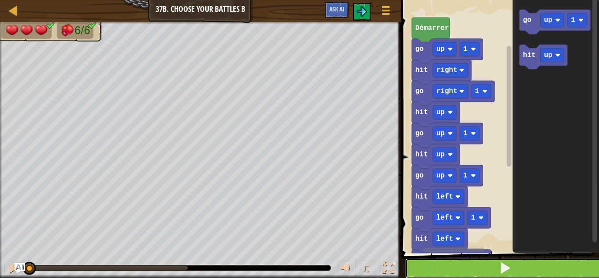
click at [430, 267] on button at bounding box center [505, 268] width 201 height 20
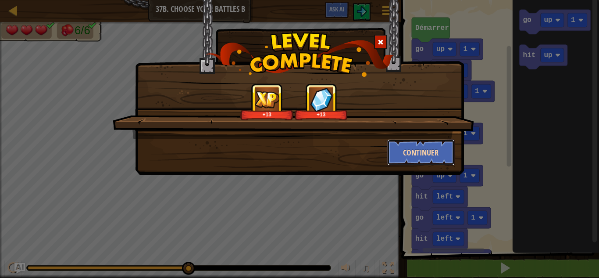
click at [427, 147] on button "Continuer" at bounding box center [421, 152] width 68 height 26
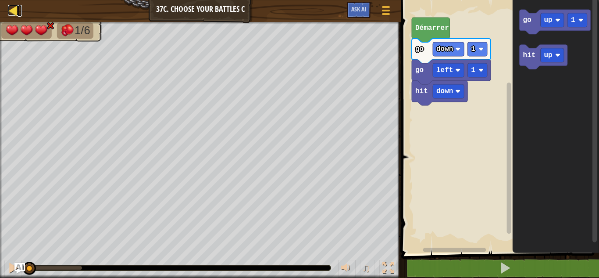
click at [14, 9] on div at bounding box center [13, 10] width 11 height 11
select select "fr"
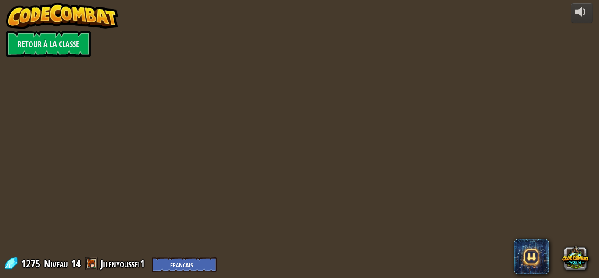
select select "fr"
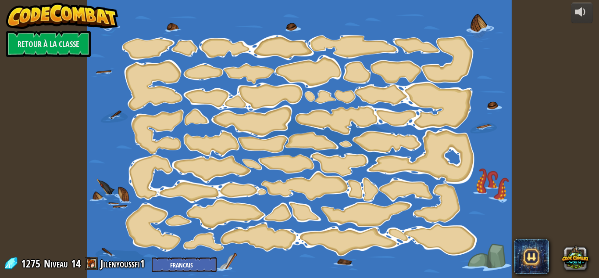
select select "fr"
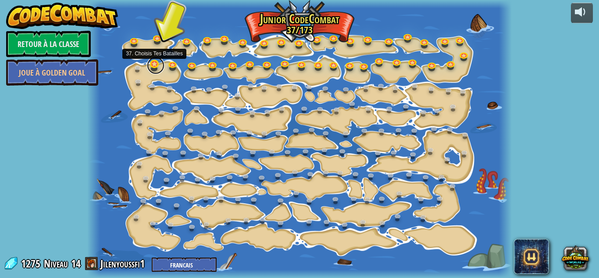
click at [158, 61] on link at bounding box center [156, 66] width 18 height 18
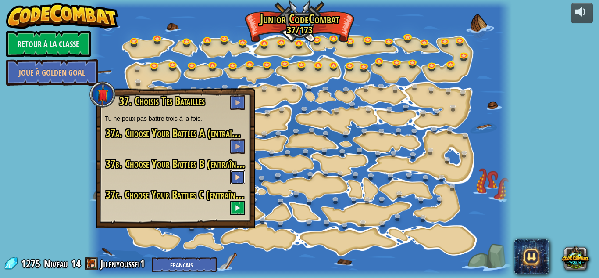
click at [237, 176] on span at bounding box center [238, 177] width 6 height 6
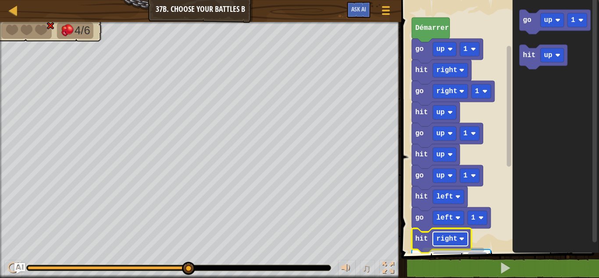
click at [451, 240] on text "right" at bounding box center [447, 239] width 21 height 8
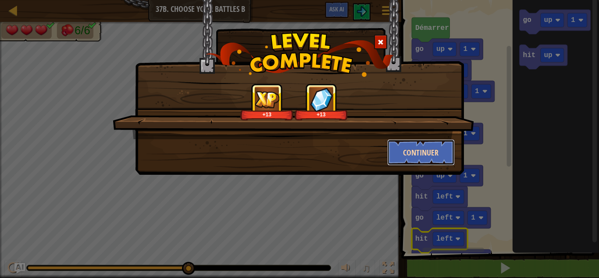
click at [422, 156] on button "Continuer" at bounding box center [421, 152] width 68 height 26
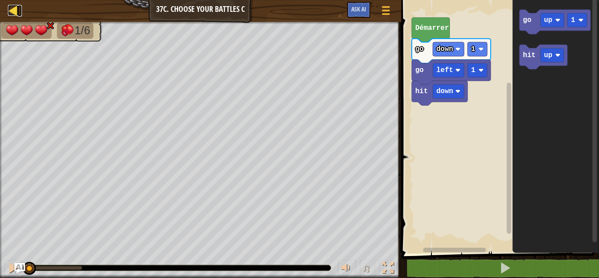
click at [14, 12] on div at bounding box center [13, 10] width 11 height 11
select select "fr"
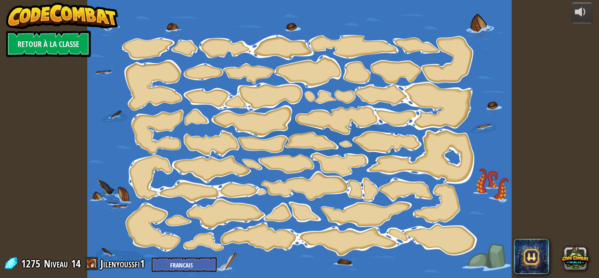
select select "fr"
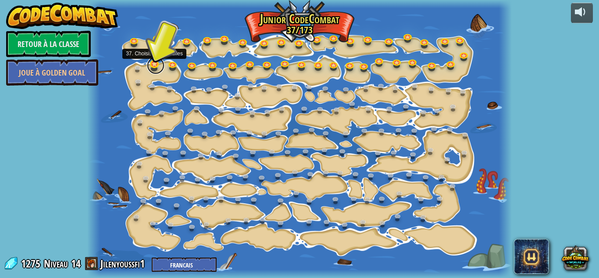
click at [154, 66] on link at bounding box center [156, 66] width 18 height 18
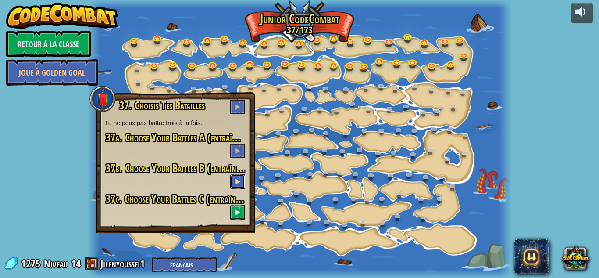
click at [238, 179] on span at bounding box center [238, 181] width 6 height 6
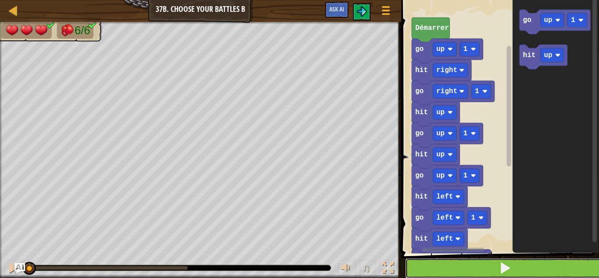
click at [479, 268] on button at bounding box center [505, 268] width 201 height 20
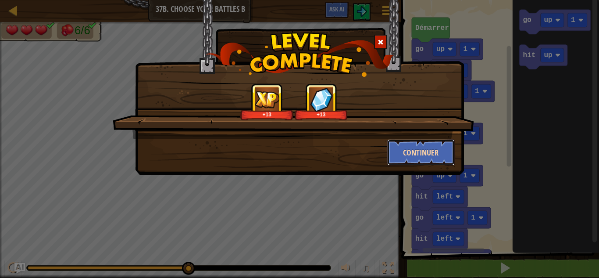
click at [415, 139] on button "Continuer" at bounding box center [421, 152] width 68 height 26
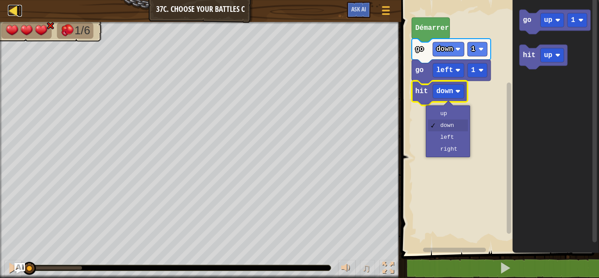
click at [13, 5] on div at bounding box center [13, 10] width 11 height 11
select select "fr"
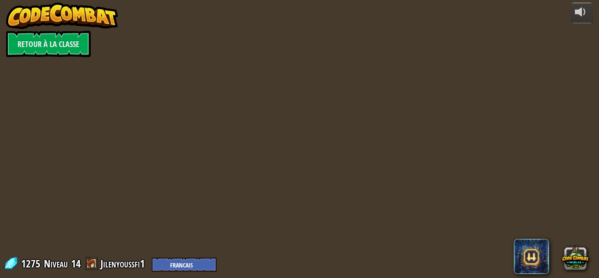
select select "fr"
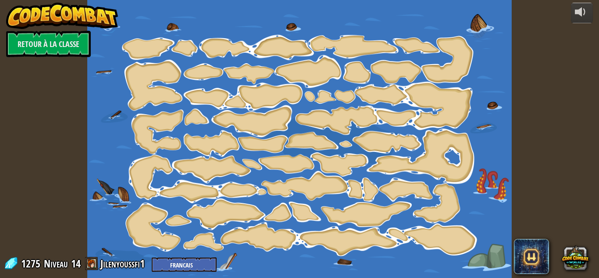
select select "fr"
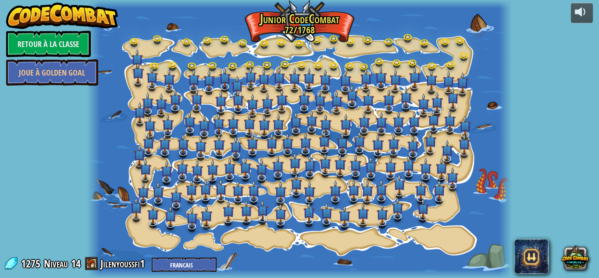
select select "fr"
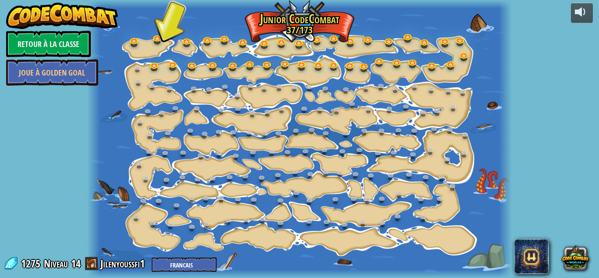
click at [154, 59] on div at bounding box center [299, 139] width 425 height 278
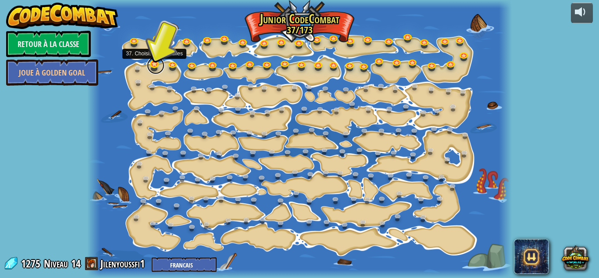
click at [155, 59] on link at bounding box center [156, 66] width 18 height 18
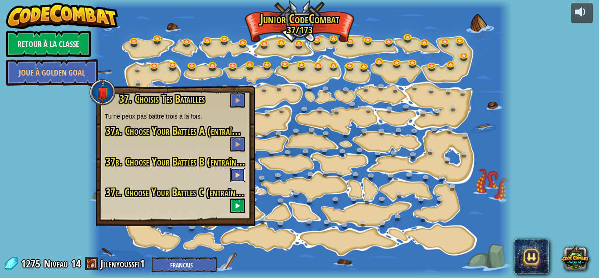
click at [234, 171] on button at bounding box center [237, 175] width 15 height 14
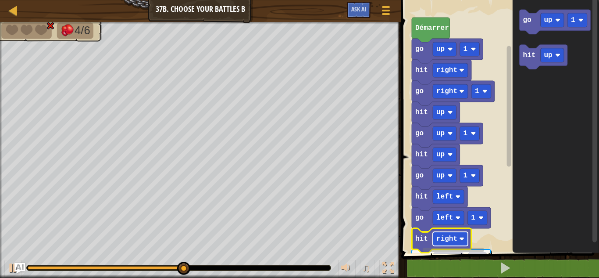
click at [448, 236] on text "right" at bounding box center [447, 239] width 21 height 8
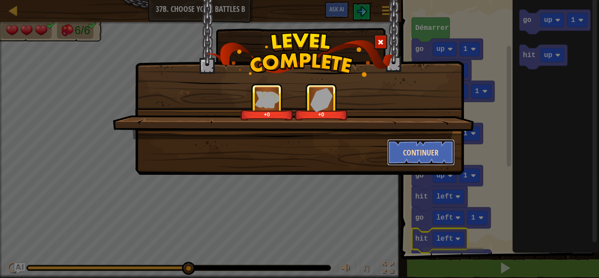
click at [417, 150] on button "Continuer" at bounding box center [421, 152] width 68 height 26
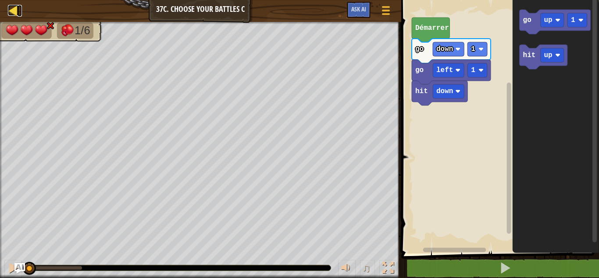
click at [11, 7] on div at bounding box center [13, 10] width 11 height 11
select select "fr"
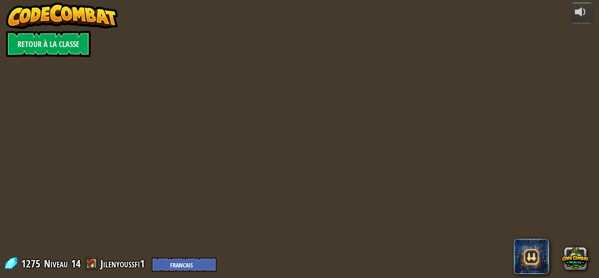
select select "fr"
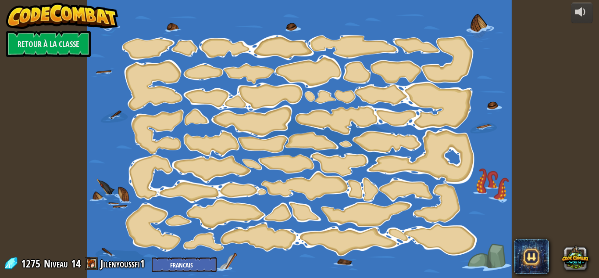
select select "fr"
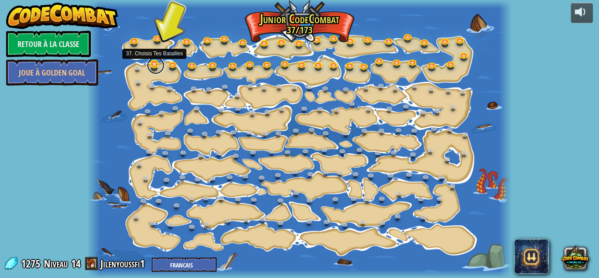
click at [156, 66] on link at bounding box center [156, 66] width 18 height 18
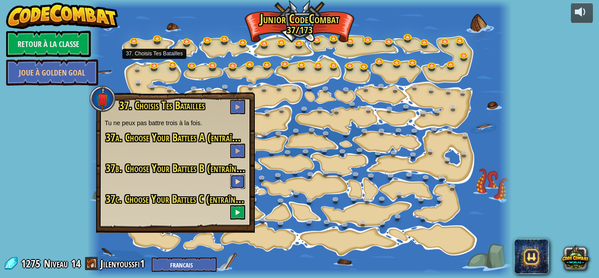
click at [237, 184] on span at bounding box center [238, 181] width 6 height 6
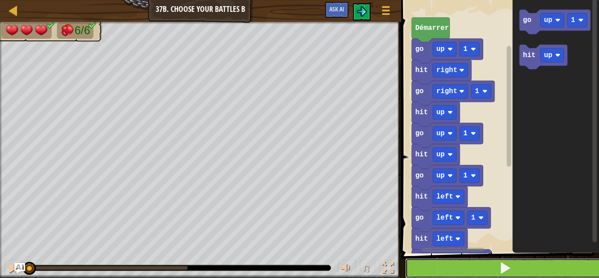
click at [414, 260] on button at bounding box center [505, 268] width 201 height 20
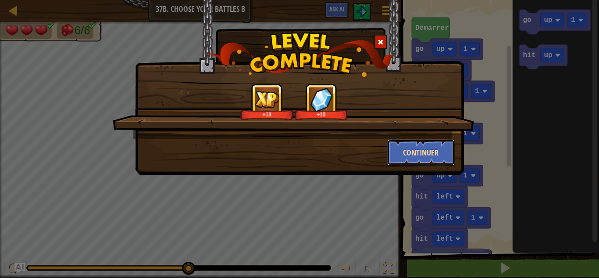
click at [426, 145] on button "Continuer" at bounding box center [421, 152] width 68 height 26
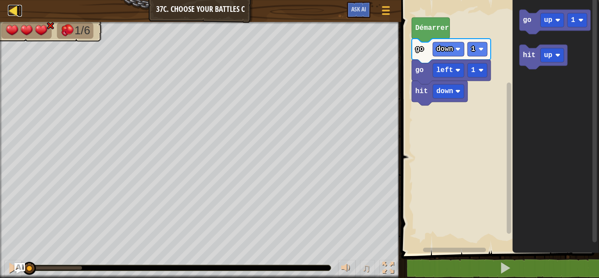
click at [9, 11] on div at bounding box center [13, 10] width 11 height 11
select select "fr"
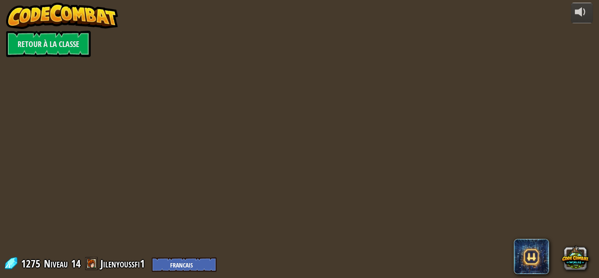
select select "fr"
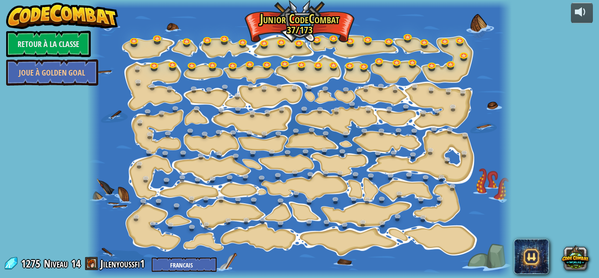
select select "fr"
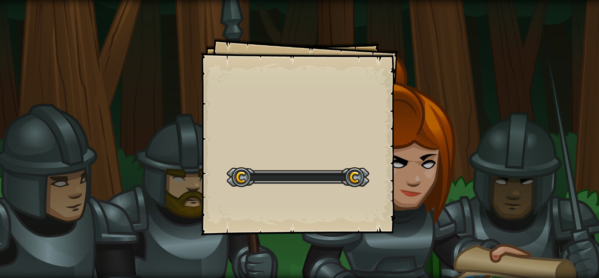
select select "fr"
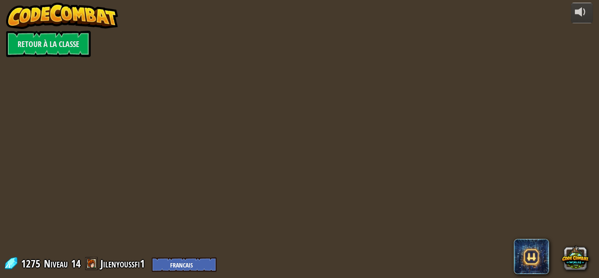
select select "fr"
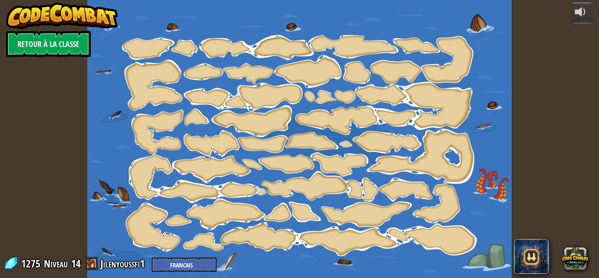
select select "fr"
